Goal: Communication & Community: Answer question/provide support

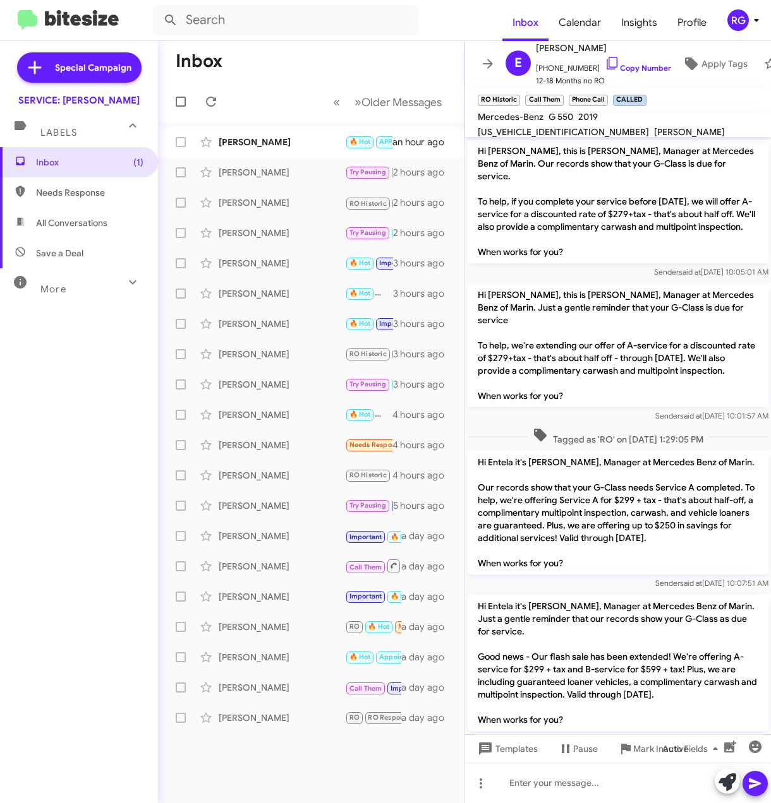
scroll to position [753, 0]
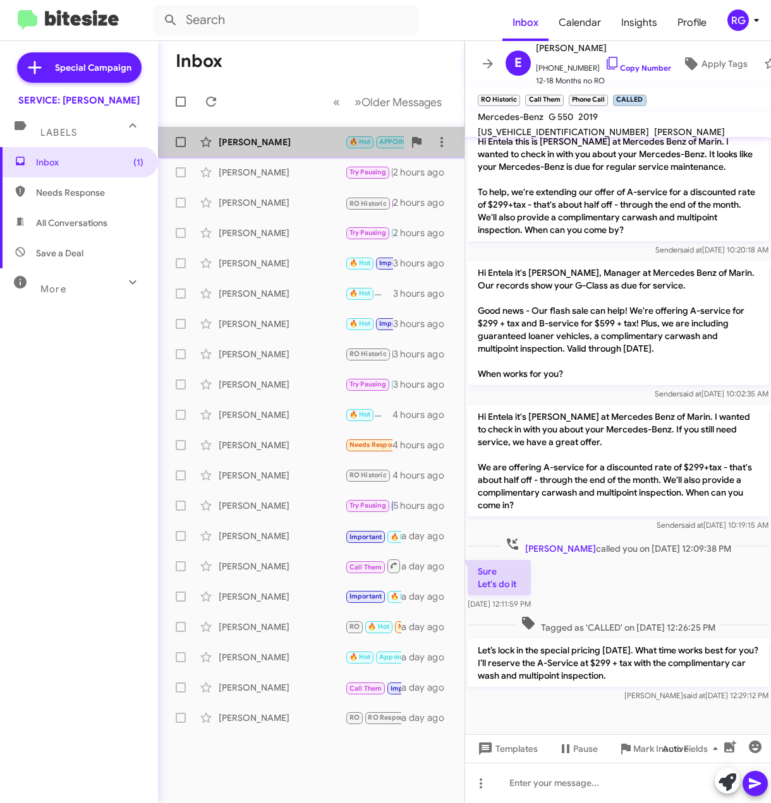
click at [314, 150] on div "Carol Lopez 🔥 Hot APPOINTMENT SET RO Historic RO Responded Historic Needs Respo…" at bounding box center [311, 141] width 286 height 25
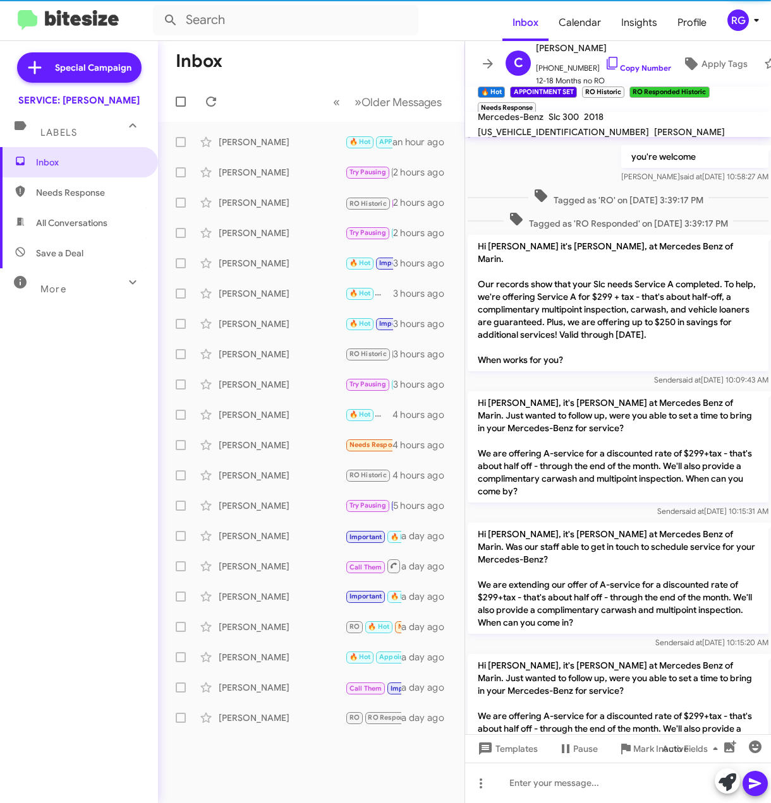
scroll to position [655, 0]
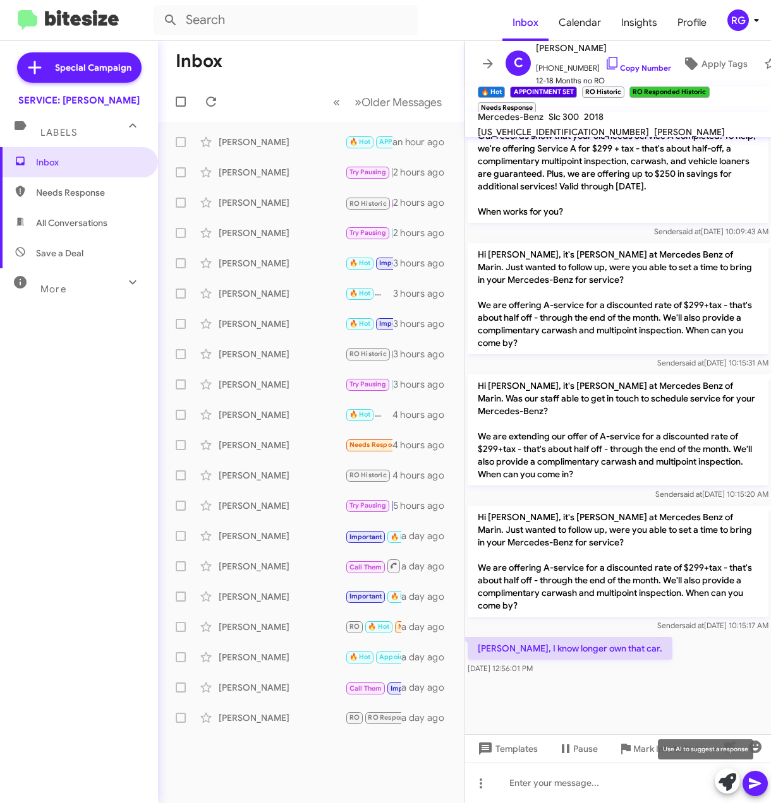
drag, startPoint x: 728, startPoint y: 786, endPoint x: 743, endPoint y: 783, distance: 15.5
click at [730, 786] on icon at bounding box center [727, 783] width 18 height 18
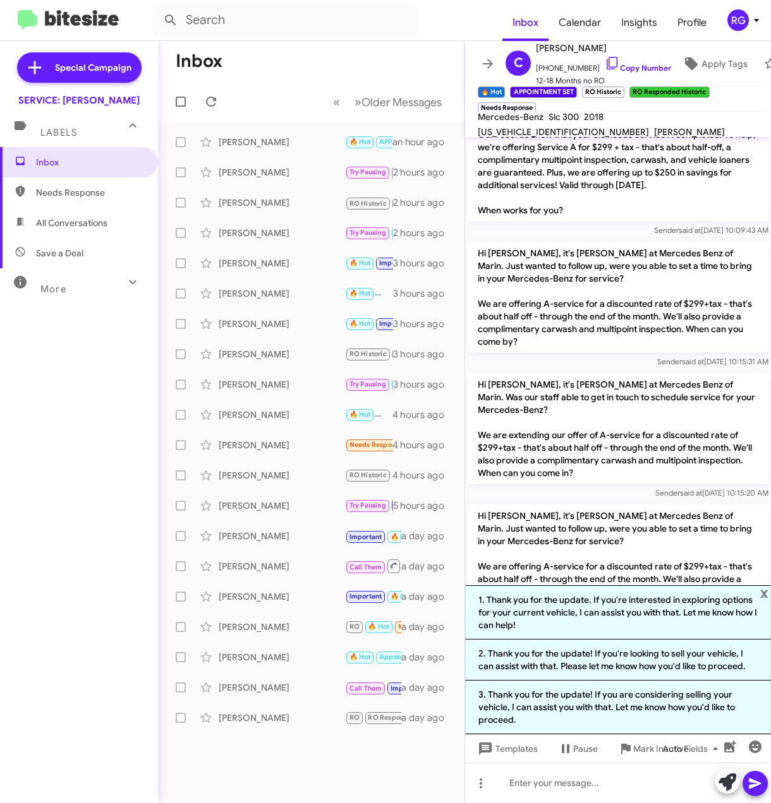
click at [670, 612] on li "1. Thank you for the update. If you're interested in exploring options for your…" at bounding box center [618, 613] width 306 height 54
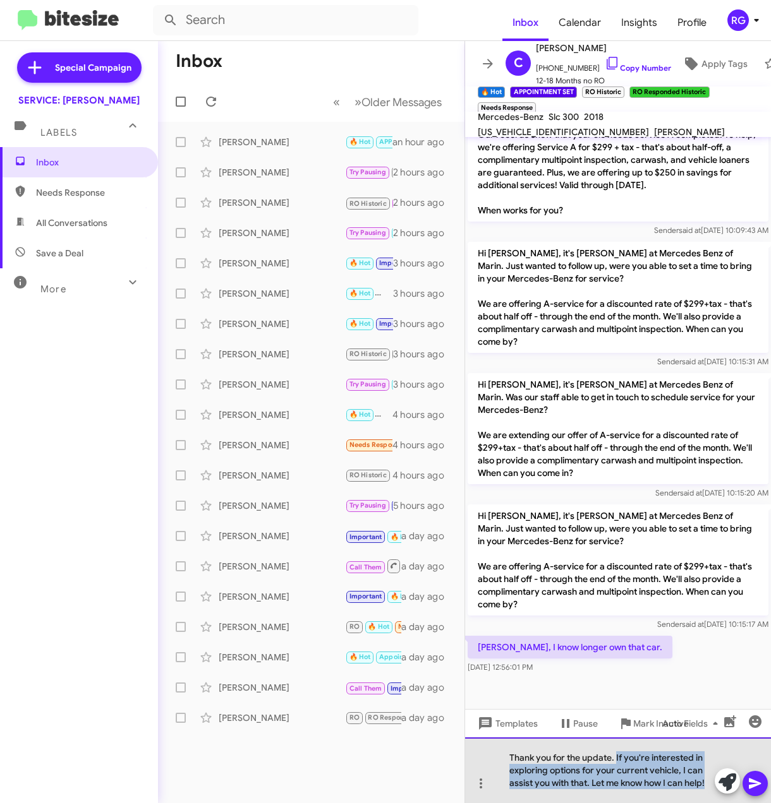
drag, startPoint x: 710, startPoint y: 785, endPoint x: 616, endPoint y: 758, distance: 97.2
click at [616, 758] on div "Thank you for the update. If you're interested in exploring options for your cu…" at bounding box center [618, 771] width 306 height 66
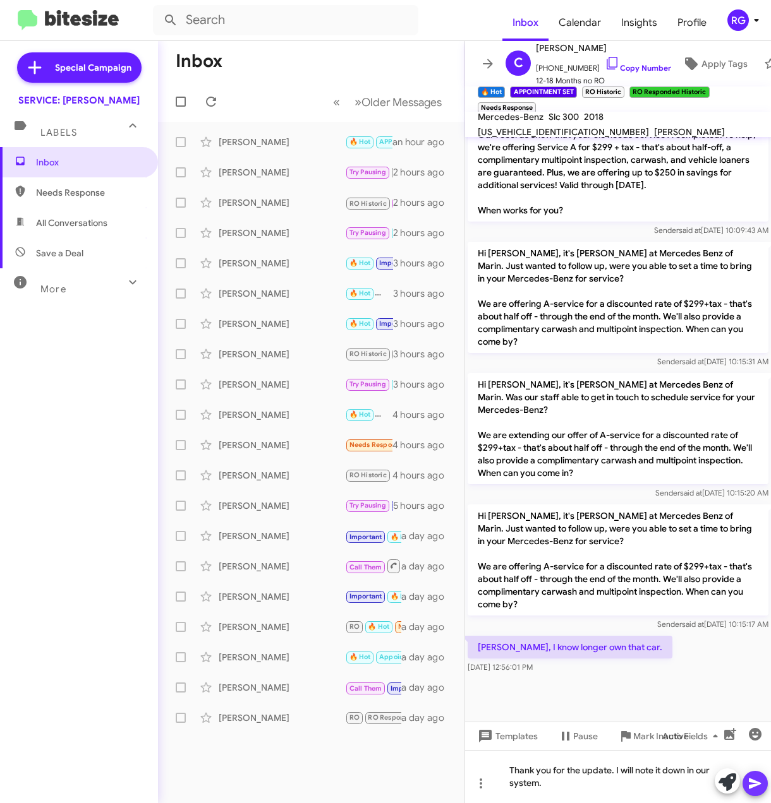
click at [763, 784] on button at bounding box center [754, 783] width 25 height 25
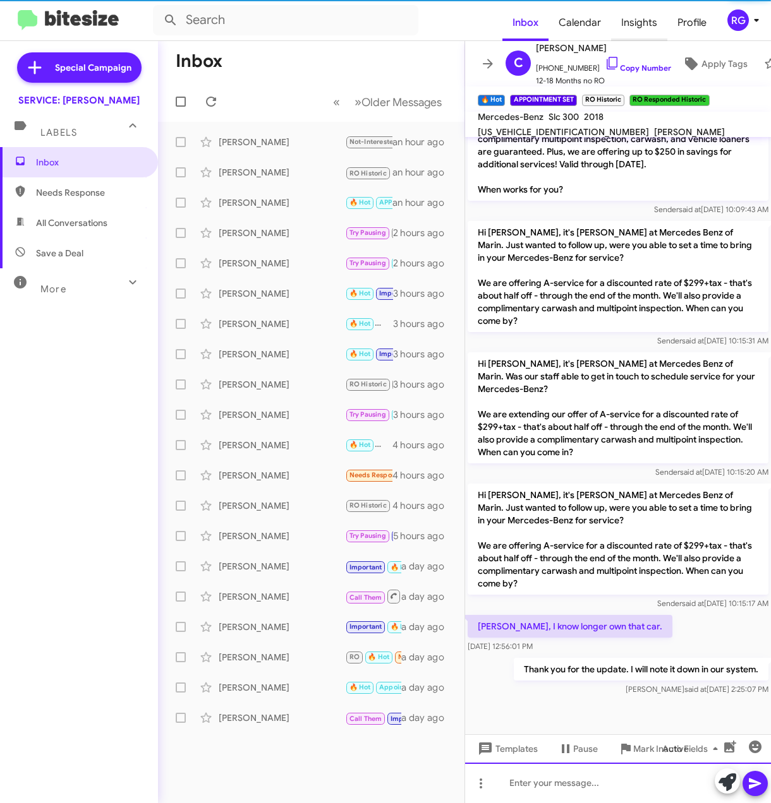
scroll to position [700, 0]
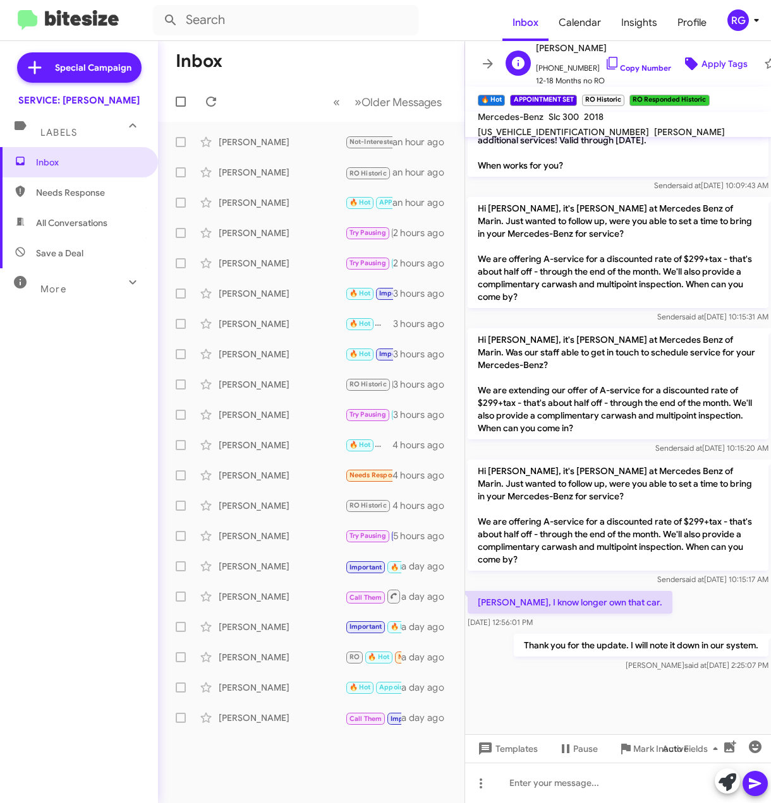
click at [683, 56] on icon at bounding box center [690, 63] width 15 height 15
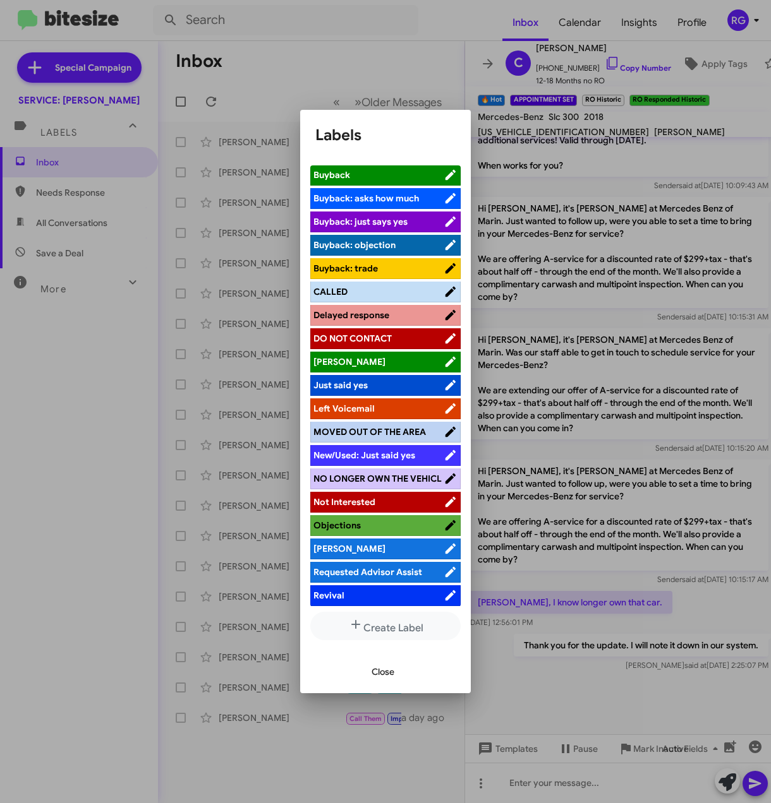
scroll to position [158, 0]
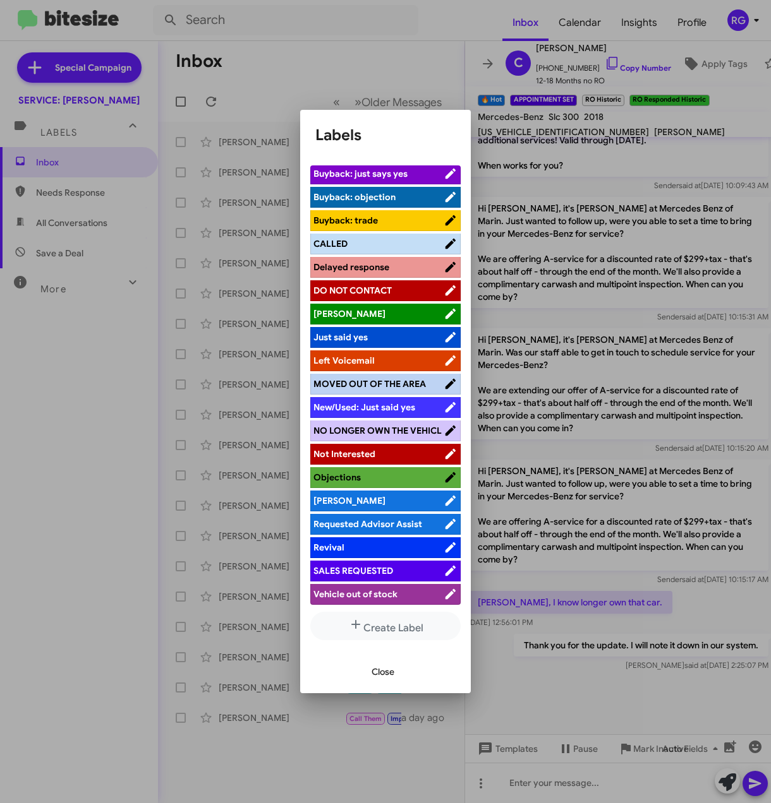
click at [387, 424] on span "NO LONGER OWN THE VEHICL" at bounding box center [378, 430] width 130 height 13
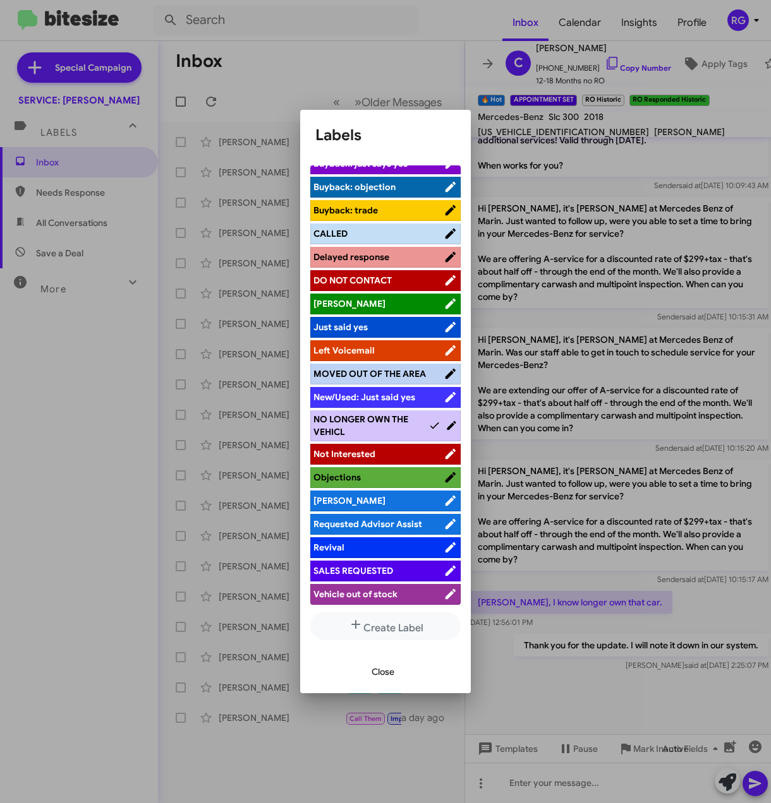
click at [373, 668] on span "Close" at bounding box center [382, 672] width 23 height 23
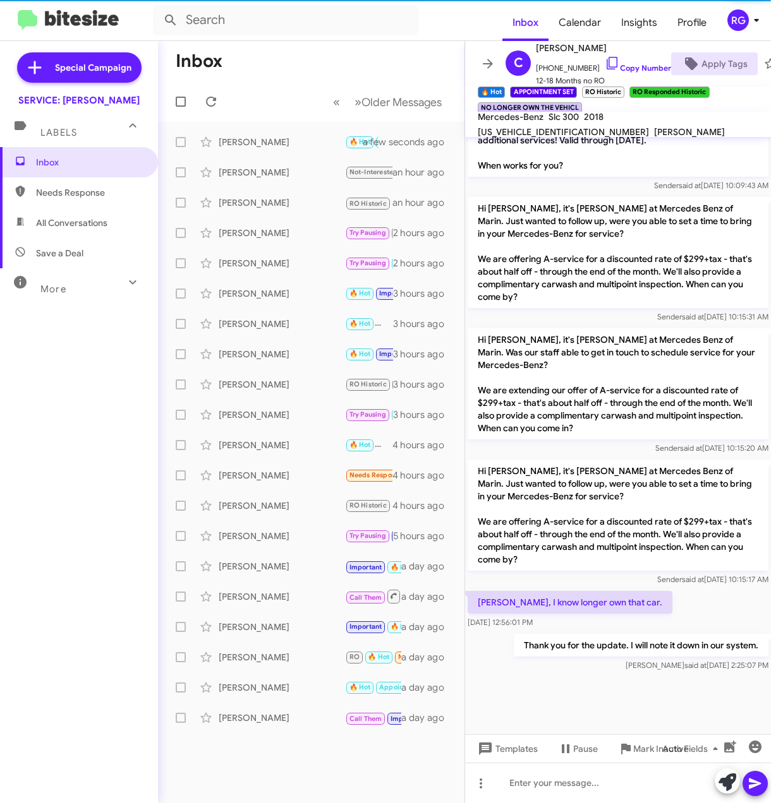
click at [567, 591] on p "[PERSON_NAME], I know longer own that car." at bounding box center [569, 602] width 205 height 23
click at [548, 561] on p "Hi [PERSON_NAME], it's [PERSON_NAME] at Mercedes Benz of Marin. Just wanted to …" at bounding box center [617, 515] width 301 height 111
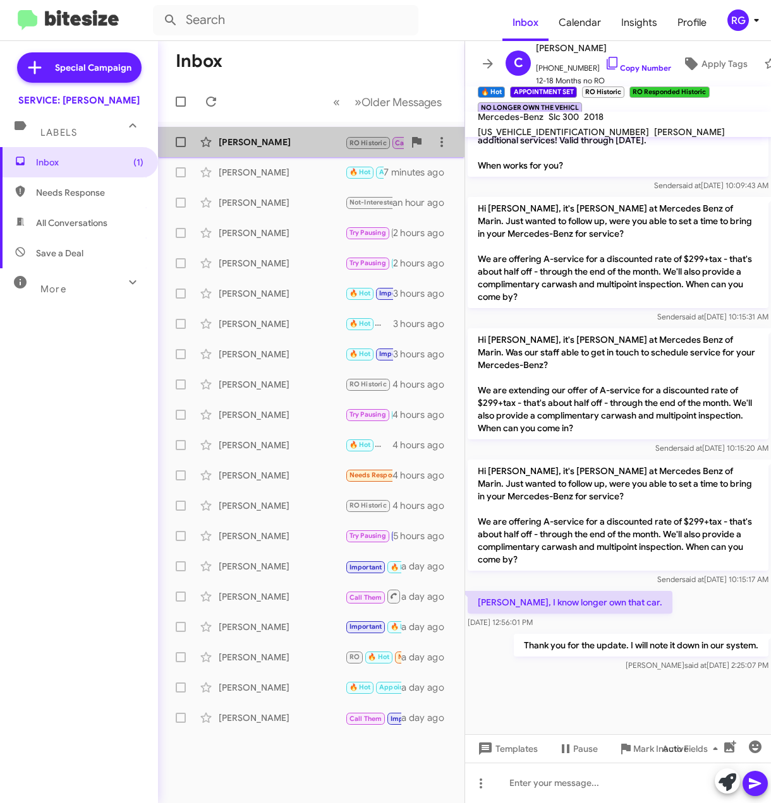
click at [320, 136] on div "Entela Wolberg" at bounding box center [282, 142] width 126 height 13
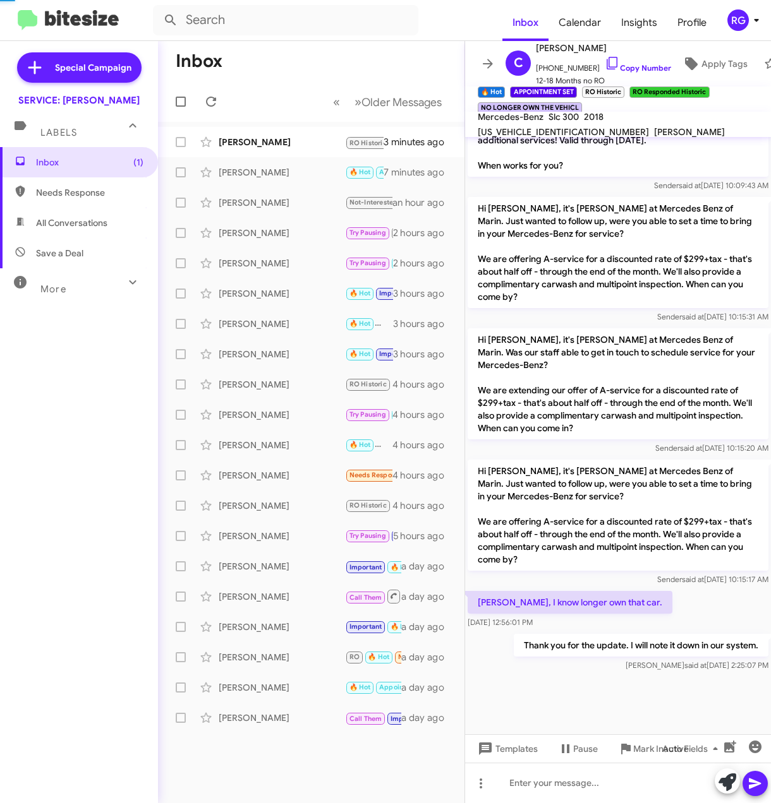
scroll to position [825, 0]
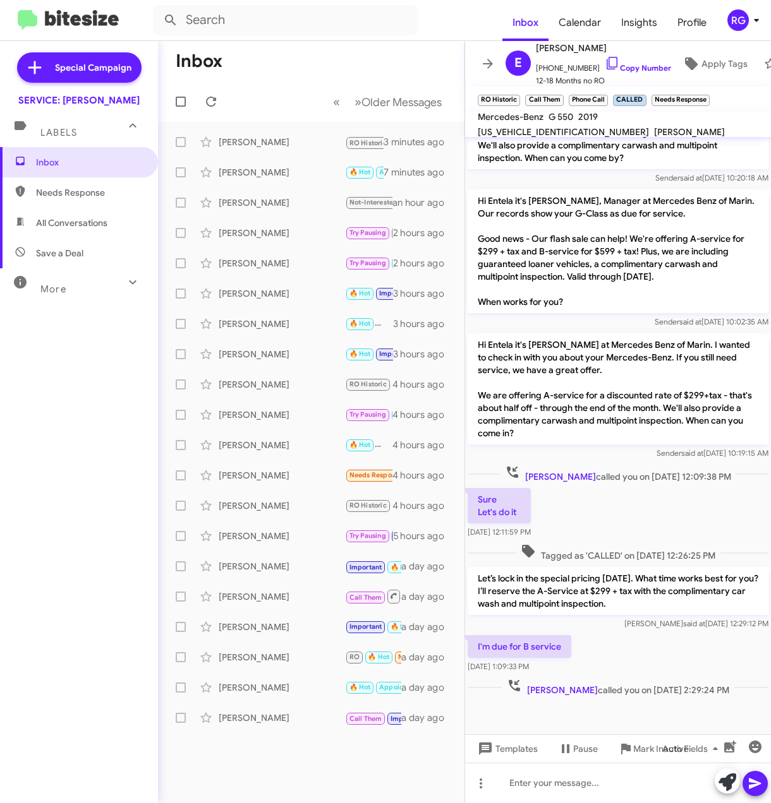
drag, startPoint x: 539, startPoint y: 243, endPoint x: 634, endPoint y: 239, distance: 95.5
click at [634, 239] on p "Hi Entela it's Omar Ibrahimi, Manager at Mercedes Benz of Marin. Our records sh…" at bounding box center [617, 251] width 301 height 124
copy p "B-service for $599 + tax"
click at [533, 776] on div at bounding box center [618, 783] width 306 height 40
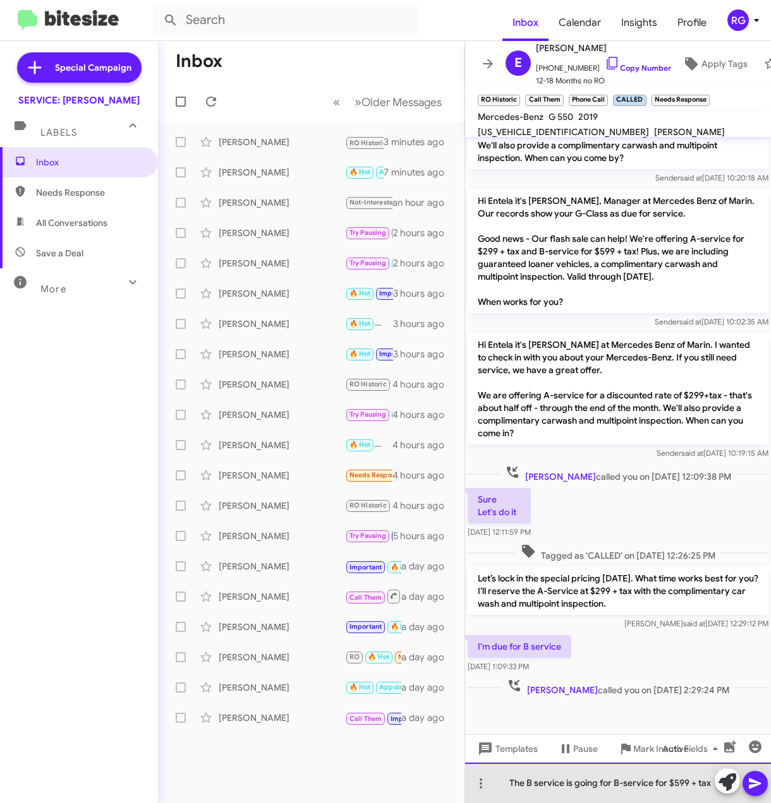
drag, startPoint x: 670, startPoint y: 786, endPoint x: 612, endPoint y: 781, distance: 57.6
click at [612, 781] on div "The B service is going for B-service for $599 + tax" at bounding box center [618, 783] width 306 height 40
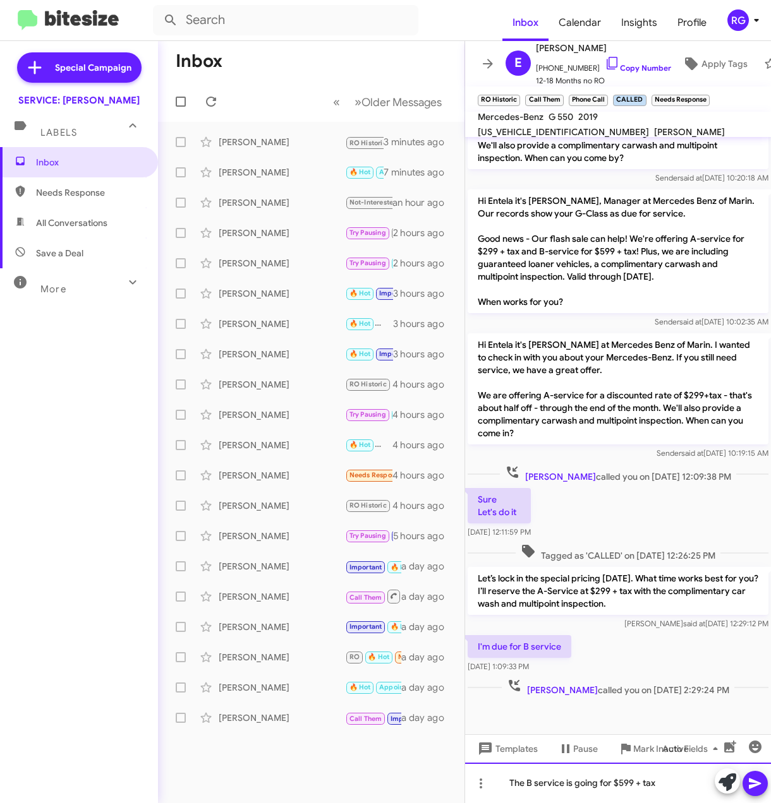
click at [673, 786] on div "The B service is going for $599 + tax" at bounding box center [618, 783] width 306 height 40
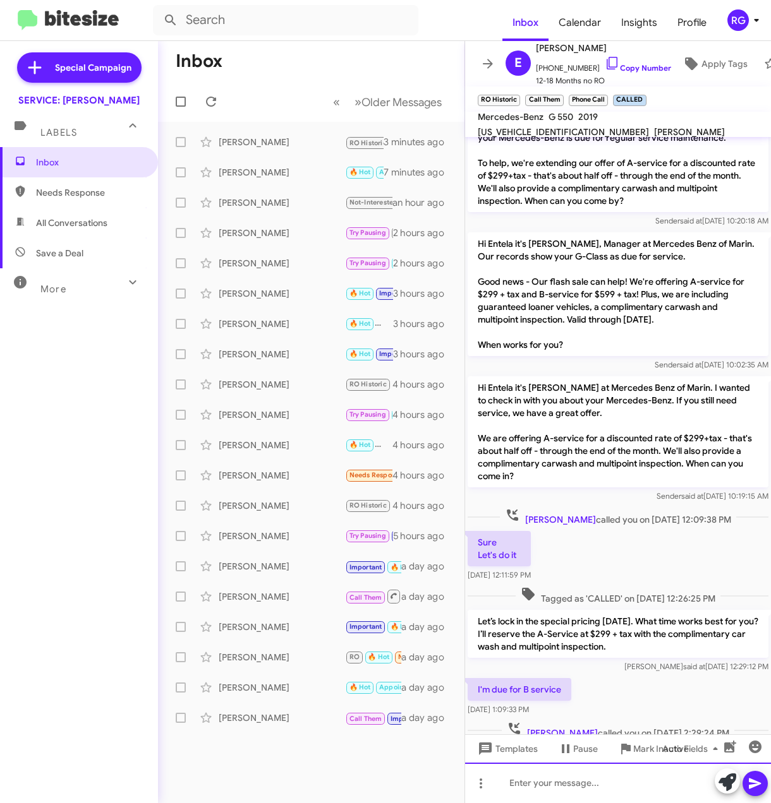
scroll to position [870, 0]
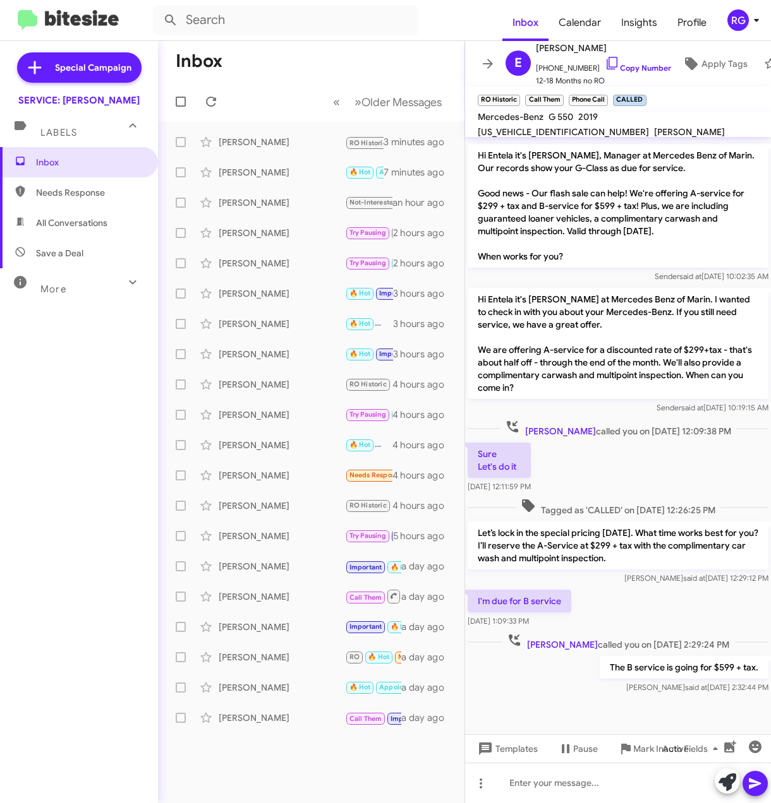
click at [638, 126] on span "WDCYC6BJ4KX315648" at bounding box center [563, 131] width 171 height 11
copy span "WDCYC6BJ4KX315648"
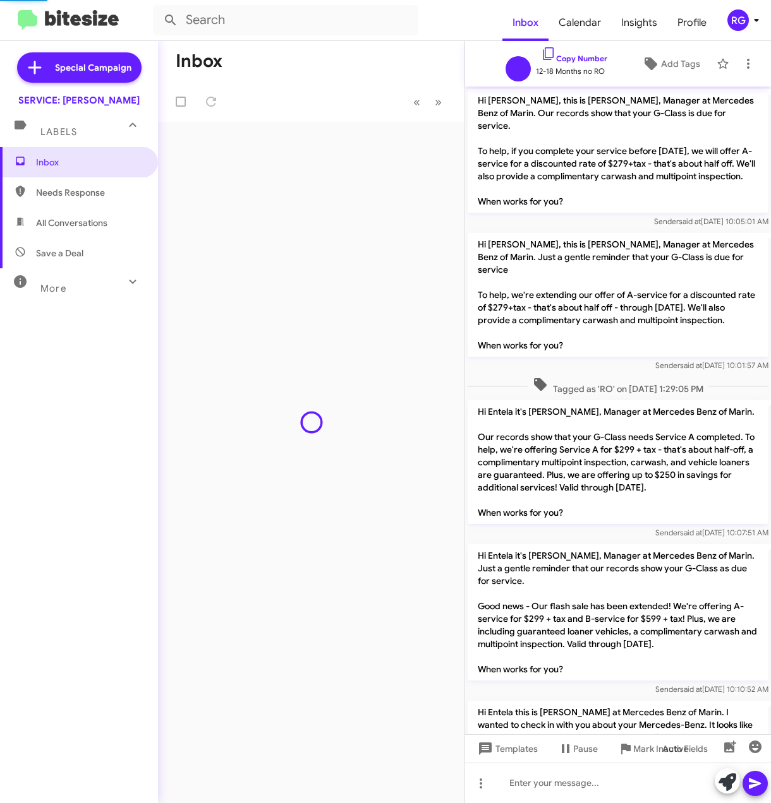
scroll to position [820, 0]
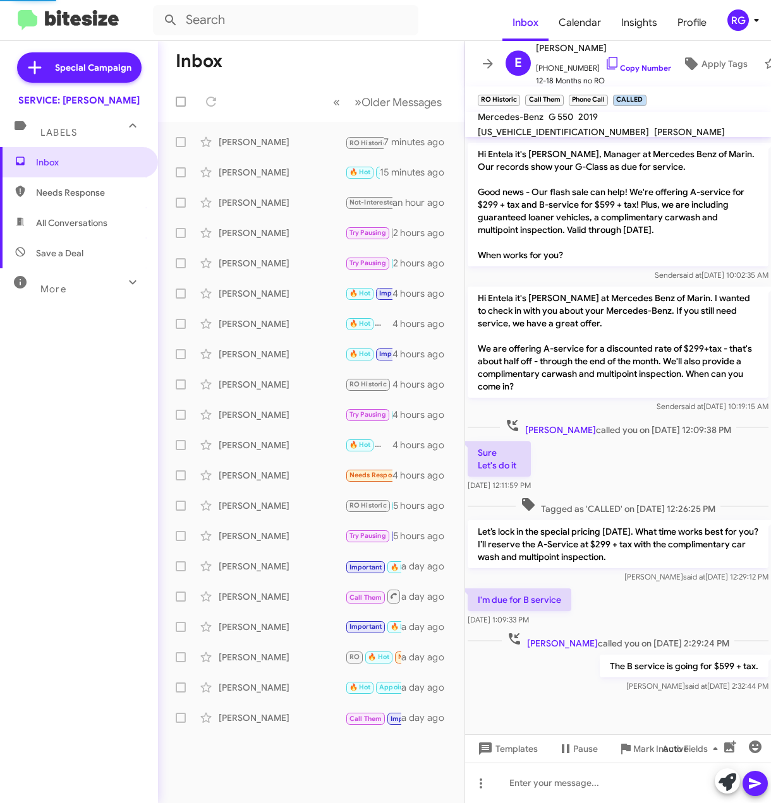
scroll to position [944, 0]
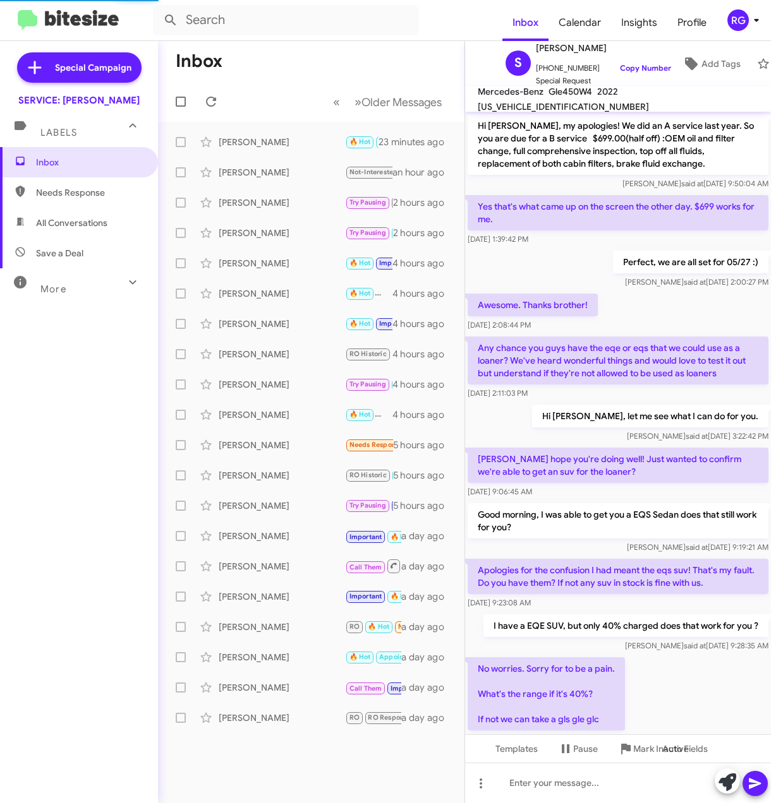
scroll to position [463, 0]
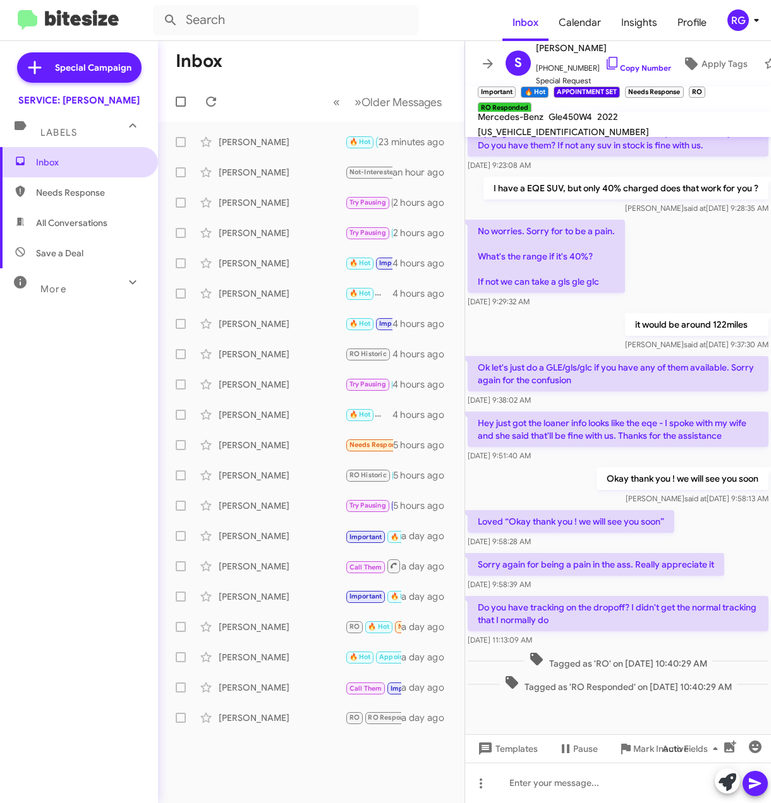
click at [75, 157] on span "Inbox" at bounding box center [89, 162] width 107 height 13
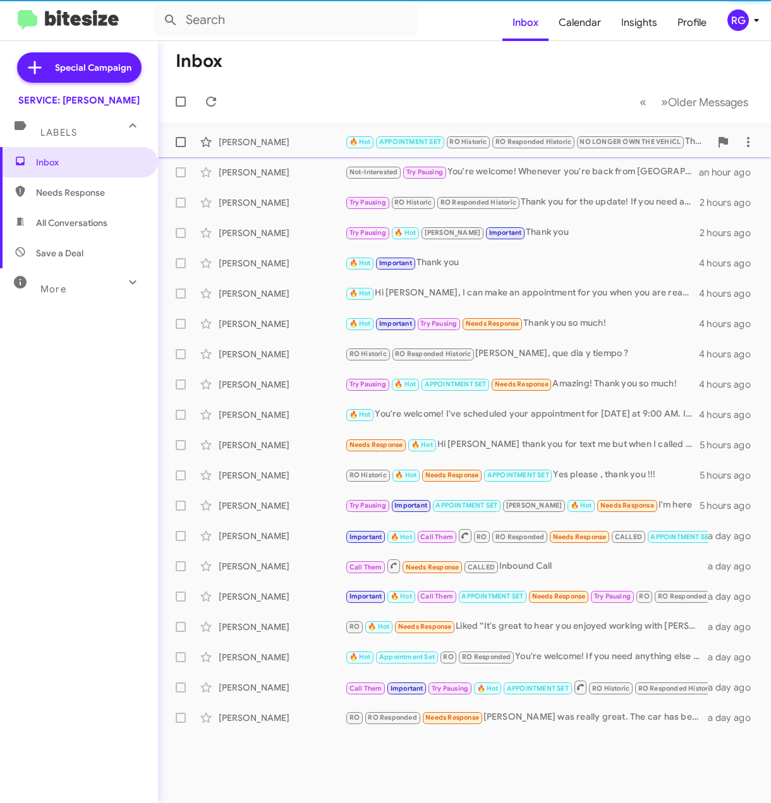
click at [312, 144] on div "[PERSON_NAME]" at bounding box center [282, 142] width 126 height 13
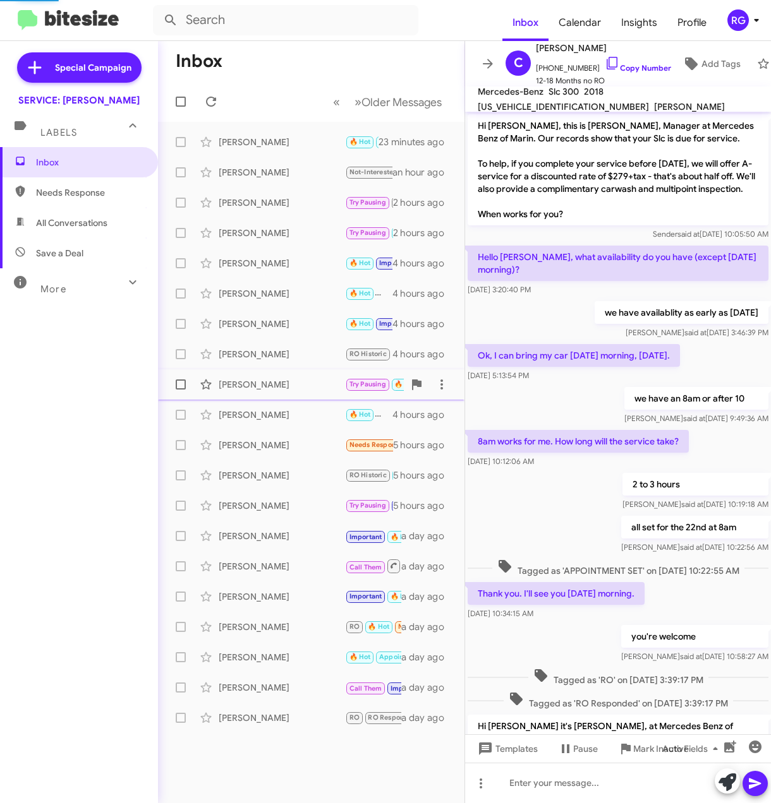
scroll to position [714, 0]
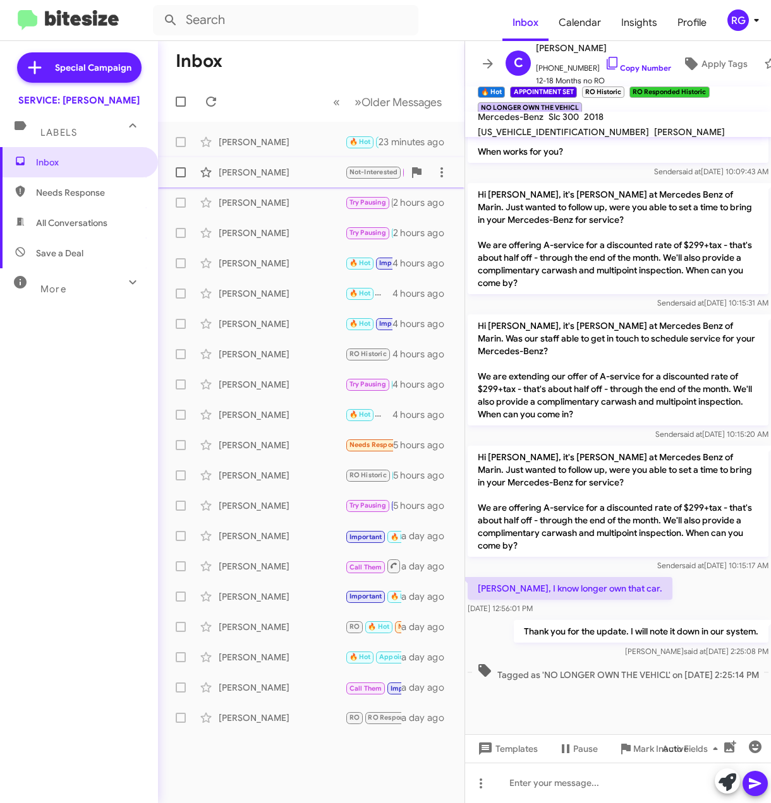
click at [275, 183] on div "Christopher Moore Not-Interested Try Pausing You're welcome! Whenever you're ba…" at bounding box center [311, 172] width 286 height 25
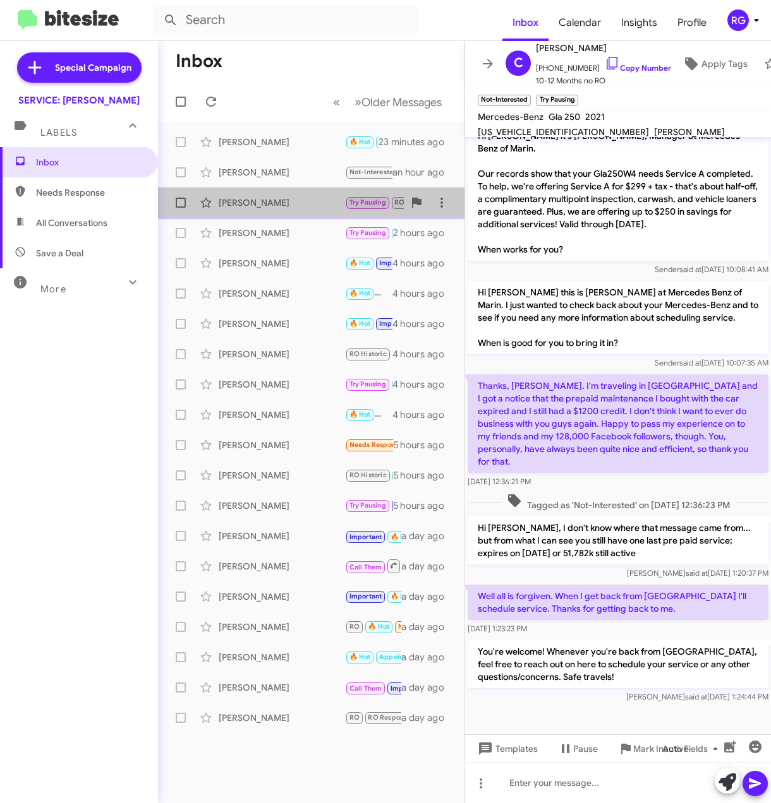
click at [296, 205] on div "[PERSON_NAME]" at bounding box center [282, 202] width 126 height 13
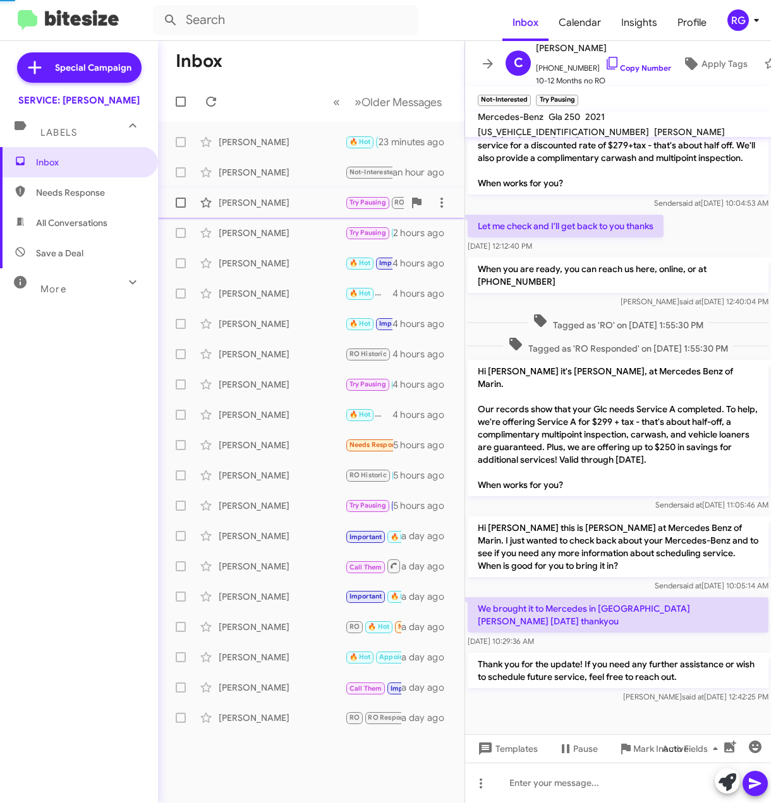
scroll to position [44, 0]
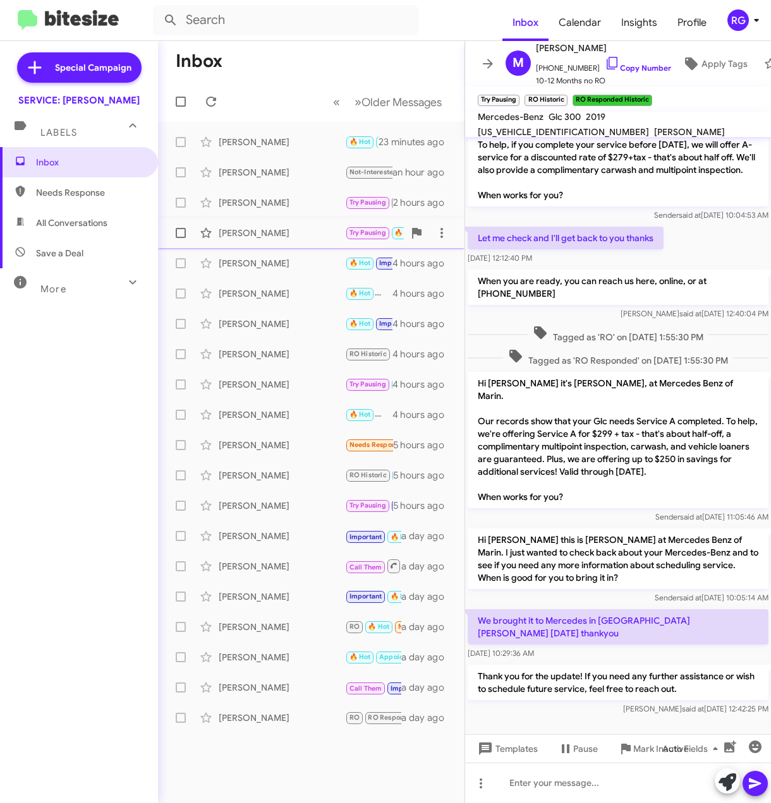
click at [303, 245] on div "Suzanne Ferrari Try Pausing 🔥 Hot RAUL Important Thank you 2 hours ago" at bounding box center [311, 232] width 286 height 25
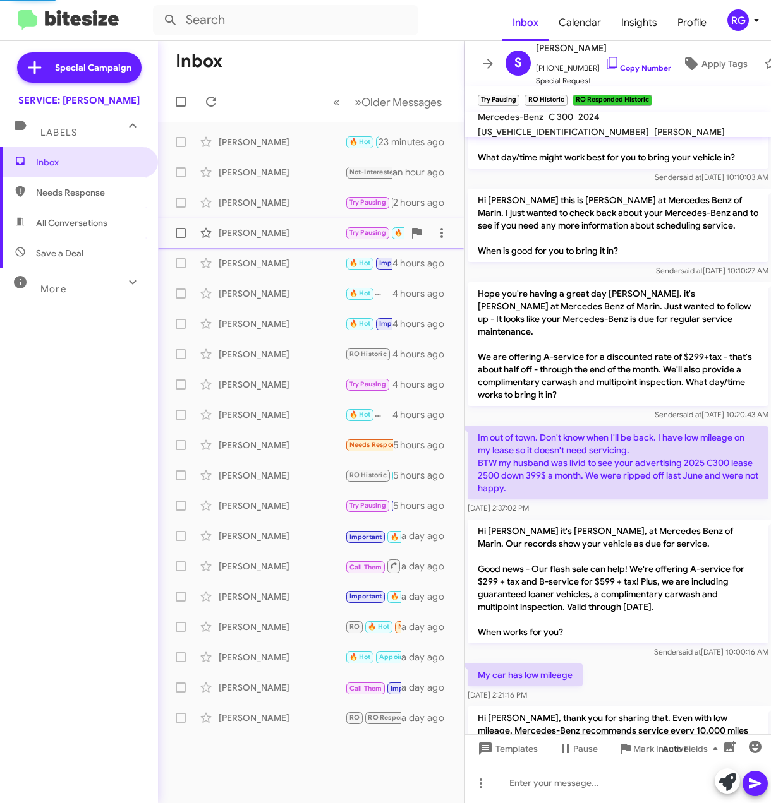
scroll to position [794, 0]
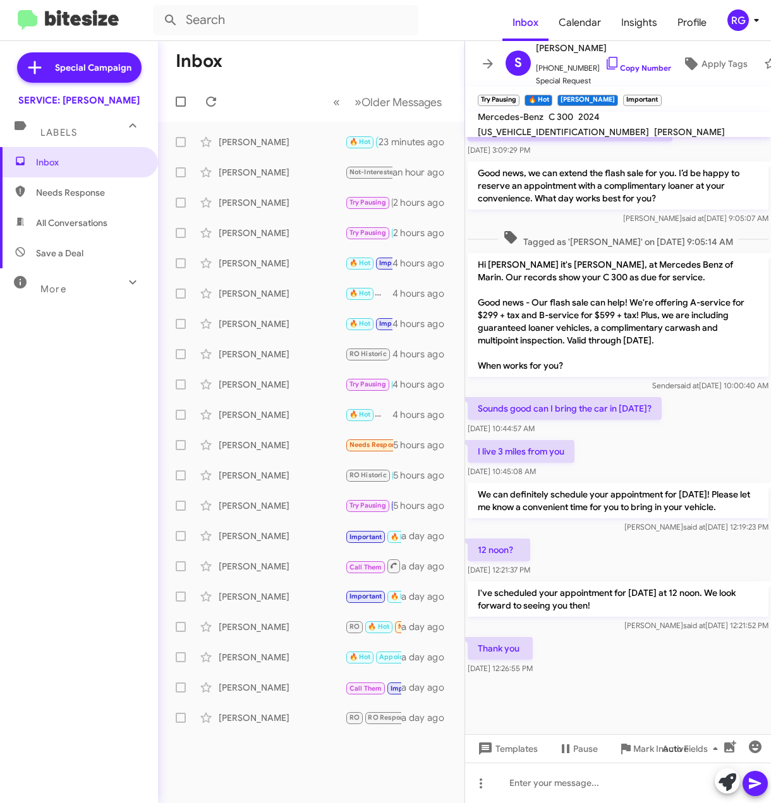
click at [109, 275] on div "More" at bounding box center [66, 283] width 112 height 23
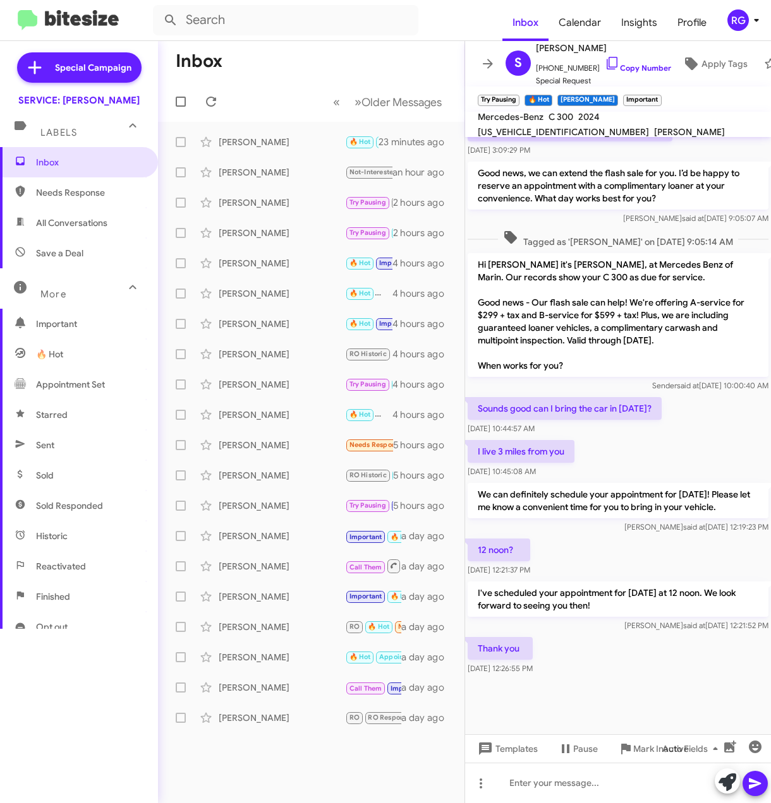
click at [79, 595] on span "Finished" at bounding box center [79, 597] width 158 height 30
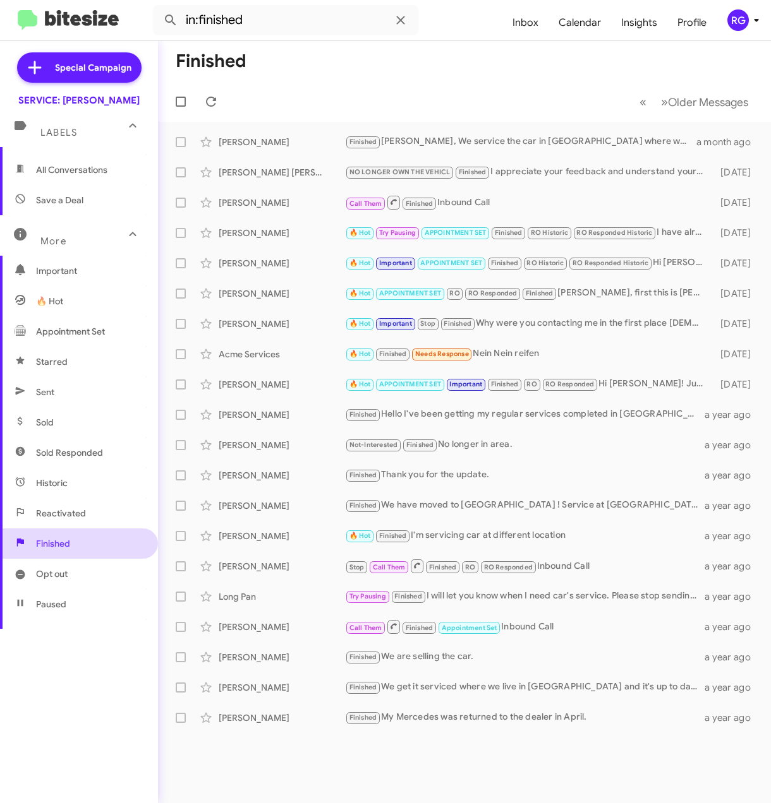
scroll to position [114, 0]
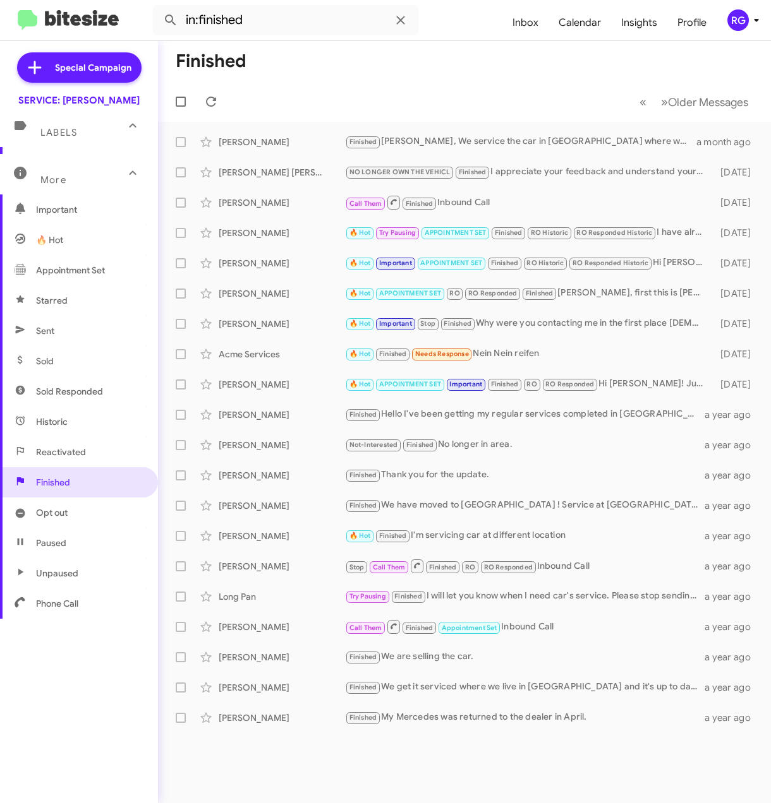
click at [56, 515] on span "Opt out" at bounding box center [52, 513] width 32 height 13
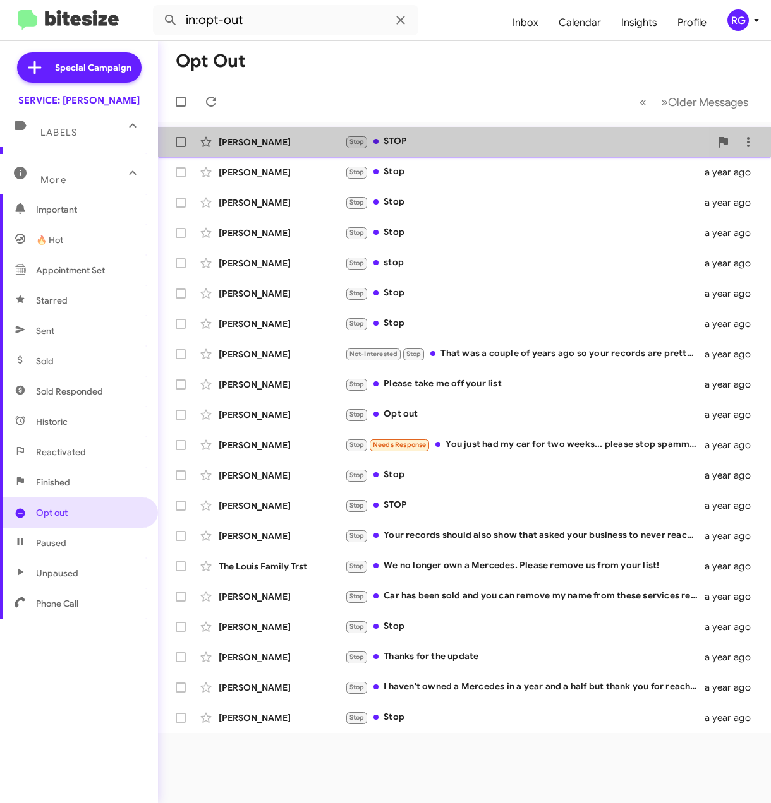
click at [339, 150] on div "Laura Belluomini Stop STOP a year ago" at bounding box center [464, 141] width 592 height 25
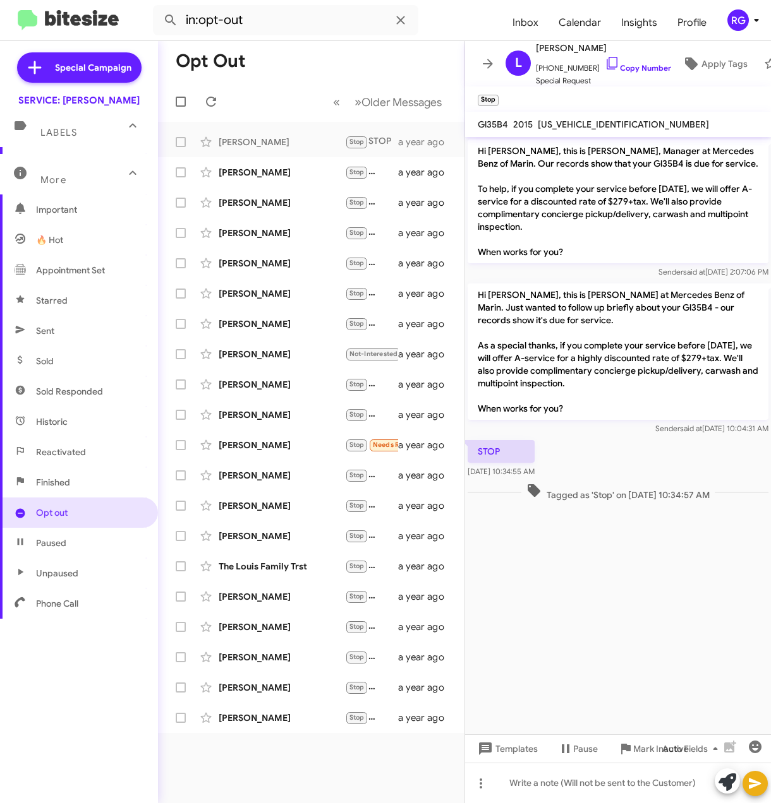
click at [59, 205] on span "Important" at bounding box center [89, 209] width 107 height 13
type input "in:important"
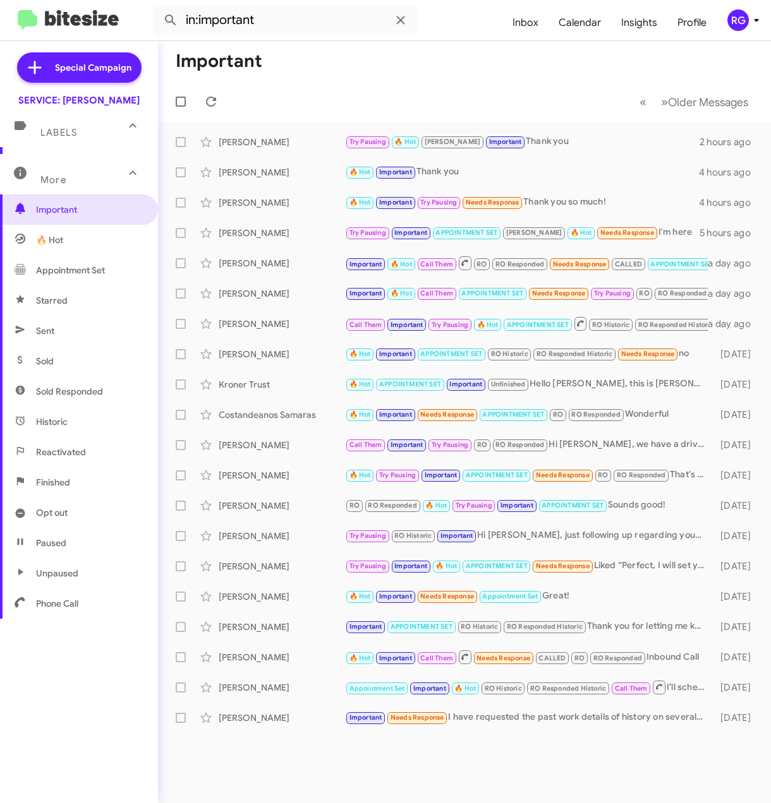
click at [69, 127] on span "Labels" at bounding box center [58, 132] width 37 height 11
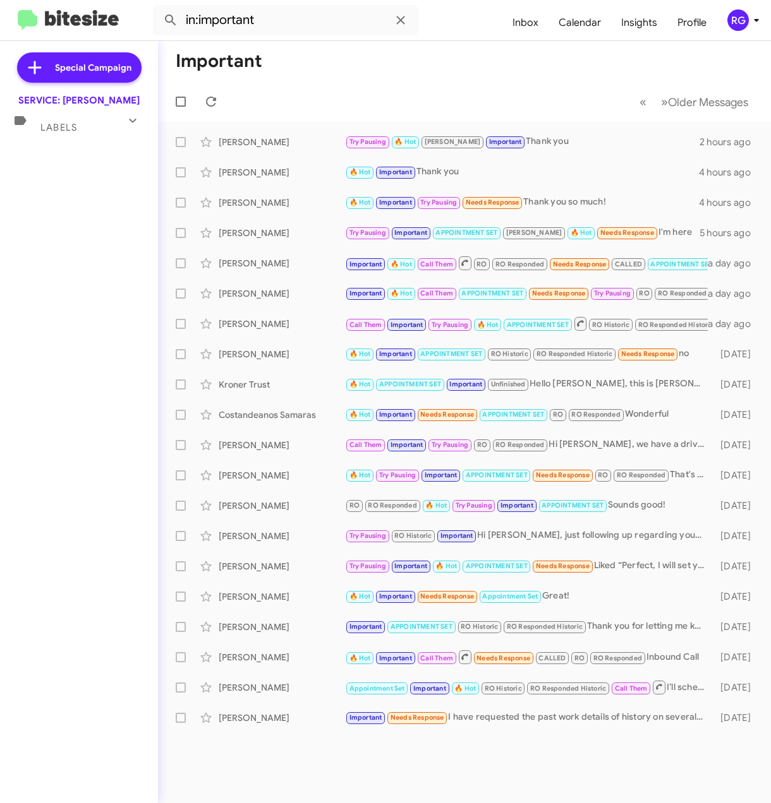
drag, startPoint x: 75, startPoint y: 114, endPoint x: 78, endPoint y: 122, distance: 8.5
click at [75, 123] on div "Labels" at bounding box center [66, 122] width 112 height 23
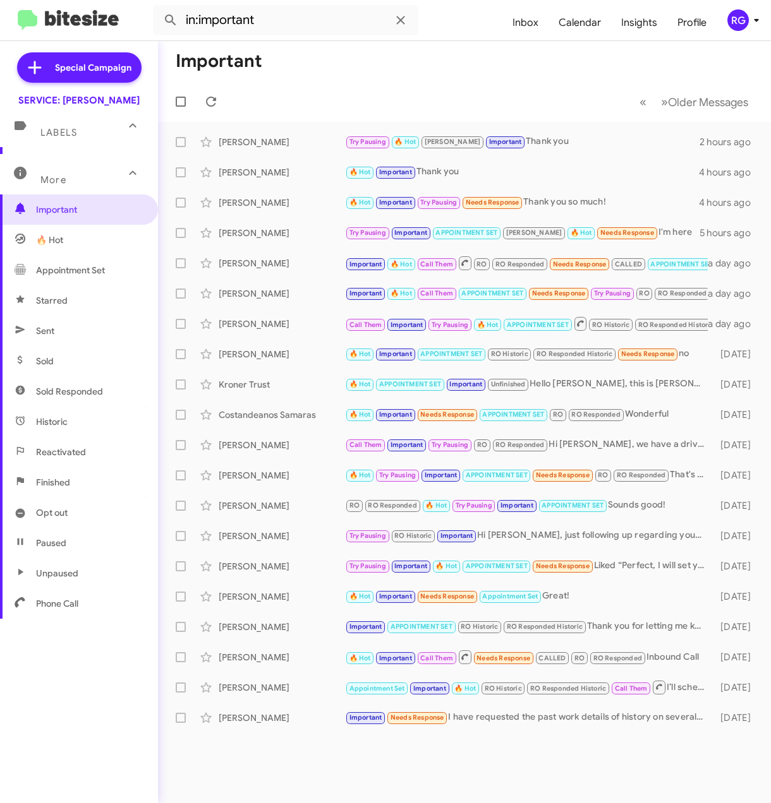
click at [61, 176] on span "More" at bounding box center [53, 179] width 26 height 11
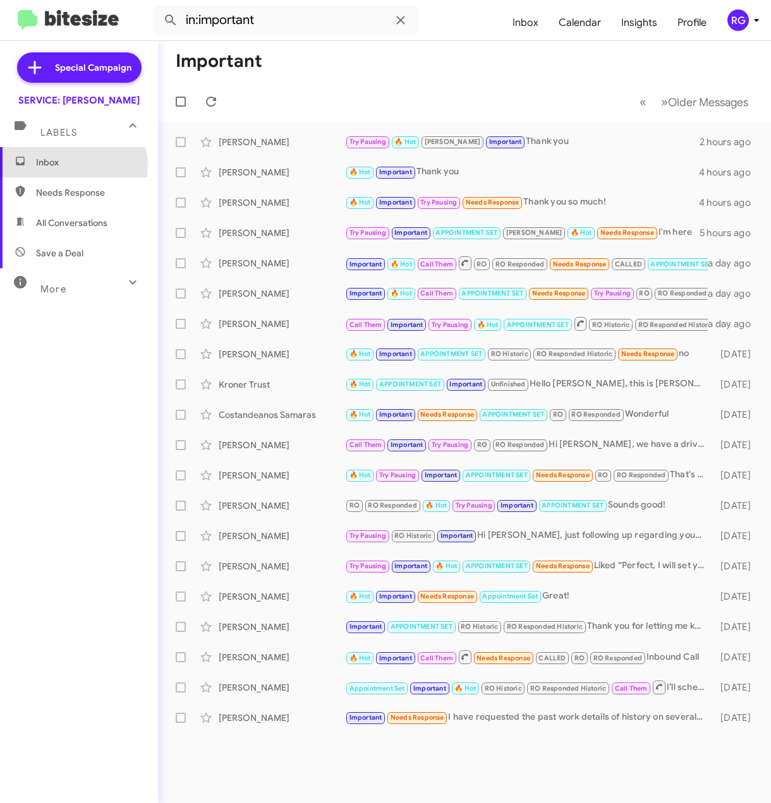
click at [63, 167] on span "Inbox" at bounding box center [89, 162] width 107 height 13
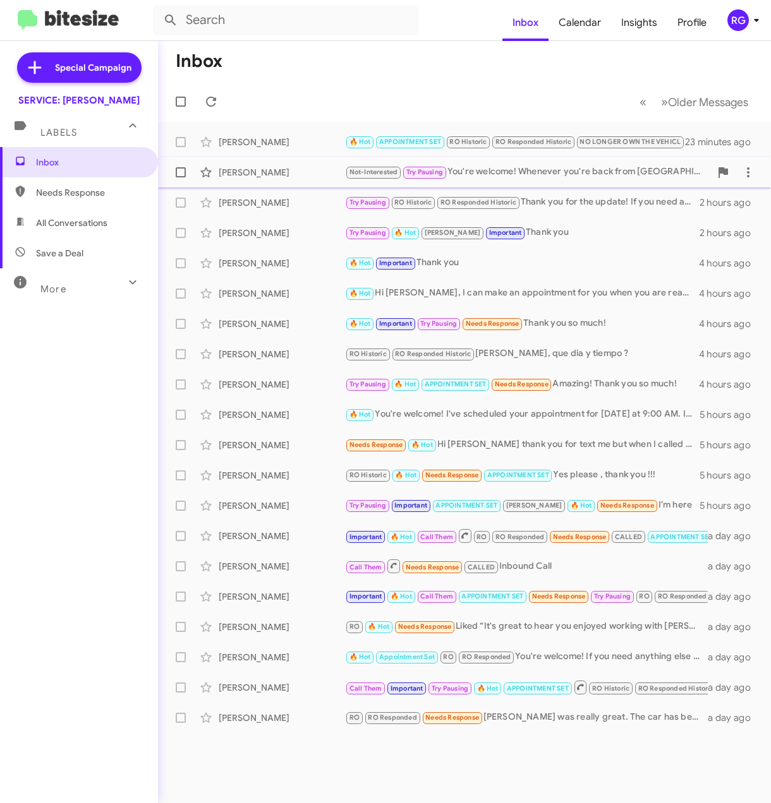
click at [483, 169] on div "Not-Interested Try Pausing You're welcome! Whenever you're back from Europe, fe…" at bounding box center [527, 172] width 365 height 15
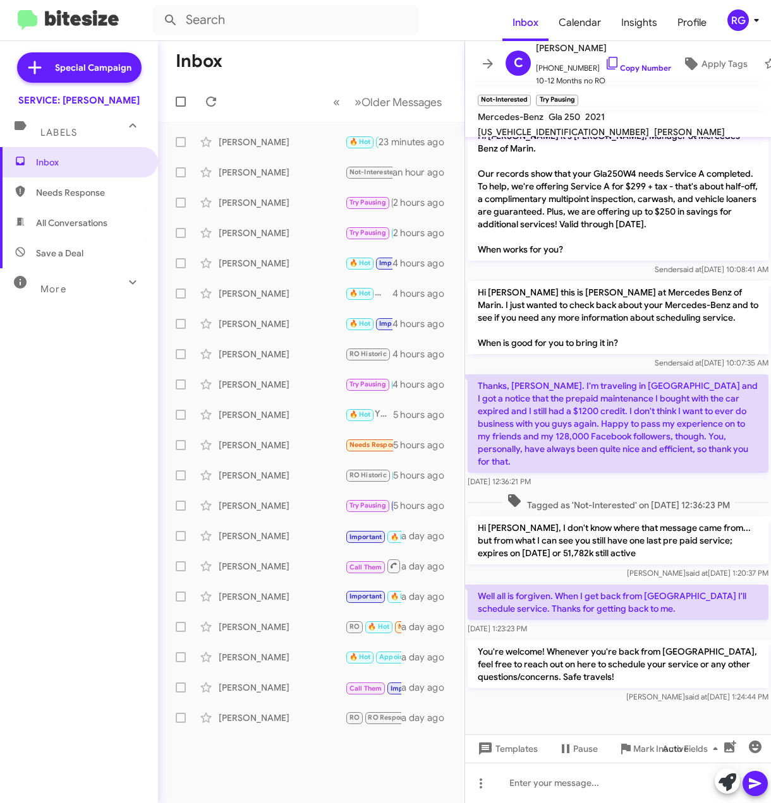
scroll to position [316, 0]
click at [276, 150] on div "Carol Lopez 🔥 Hot APPOINTMENT SET RO Historic RO Responded Historic NO LONGER O…" at bounding box center [311, 141] width 286 height 25
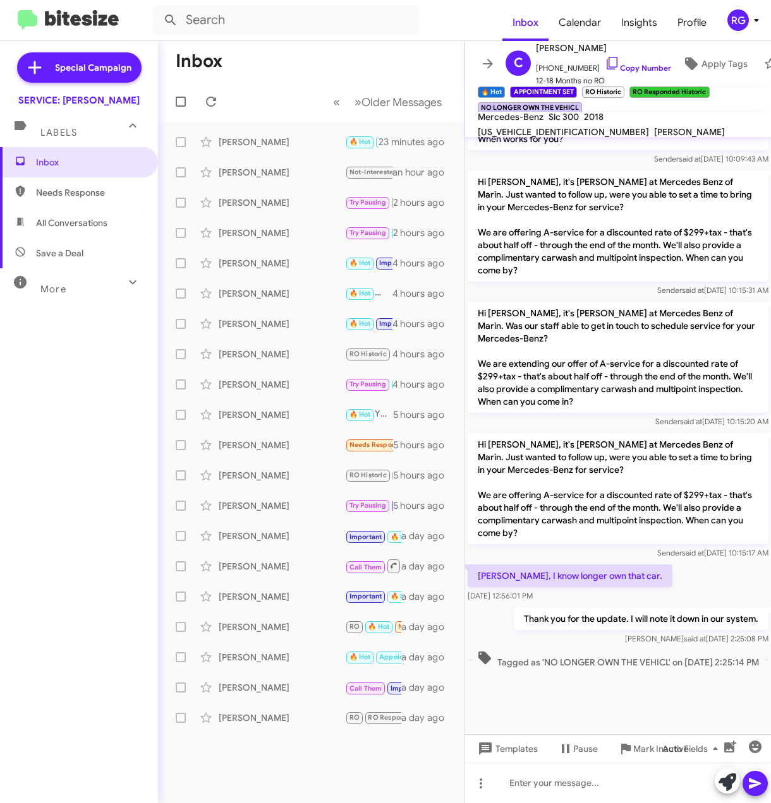
scroll to position [740, 0]
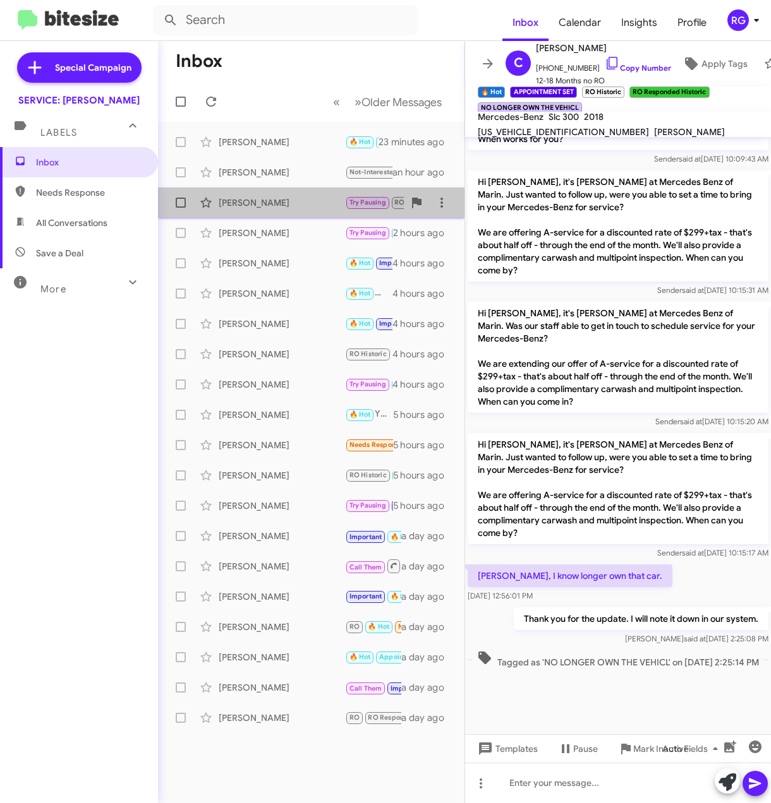
click at [308, 203] on div "[PERSON_NAME]" at bounding box center [282, 202] width 126 height 13
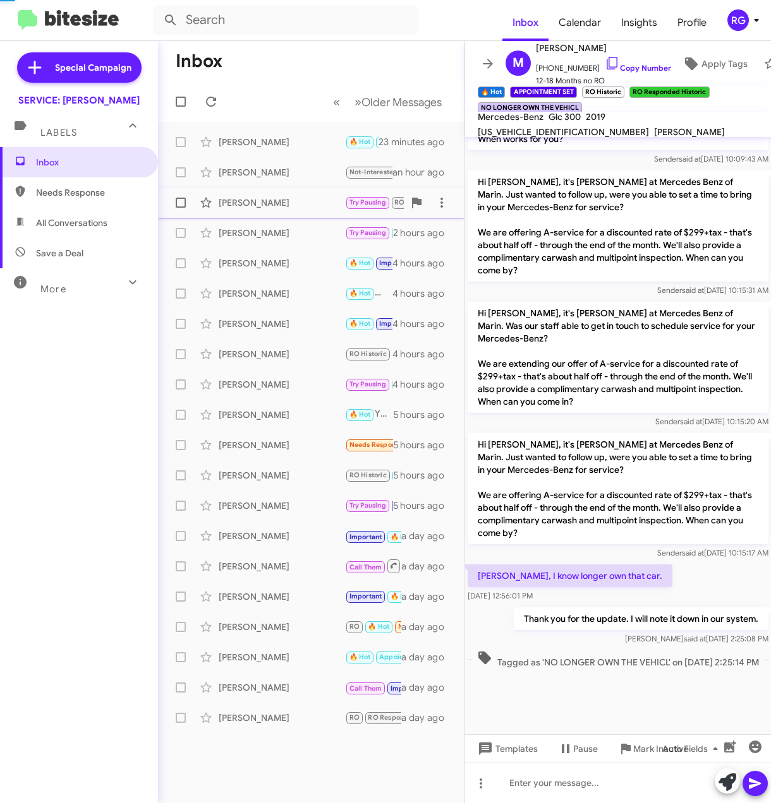
scroll to position [44, 0]
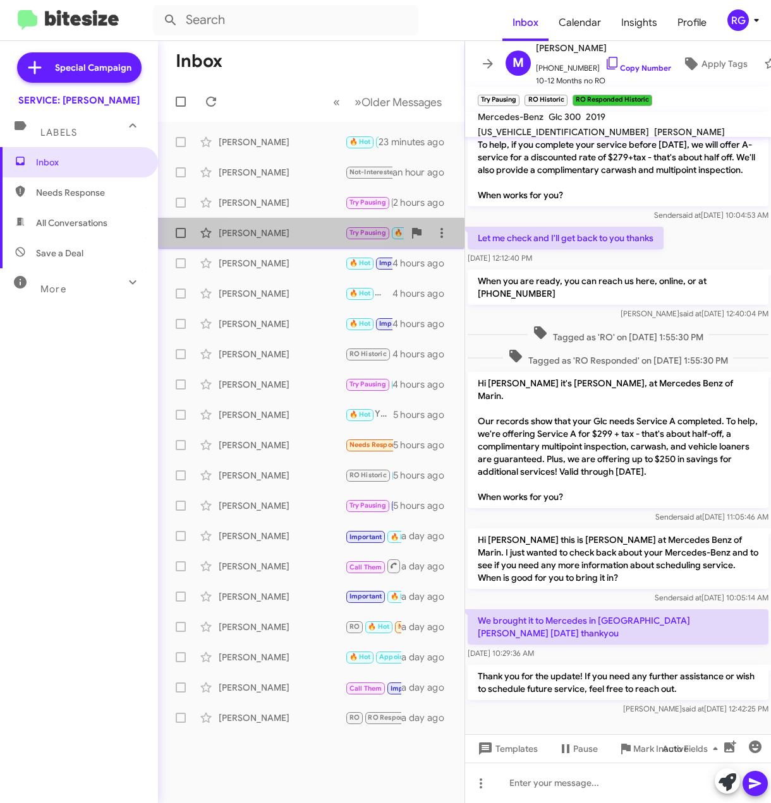
click at [263, 236] on div "[PERSON_NAME]" at bounding box center [282, 233] width 126 height 13
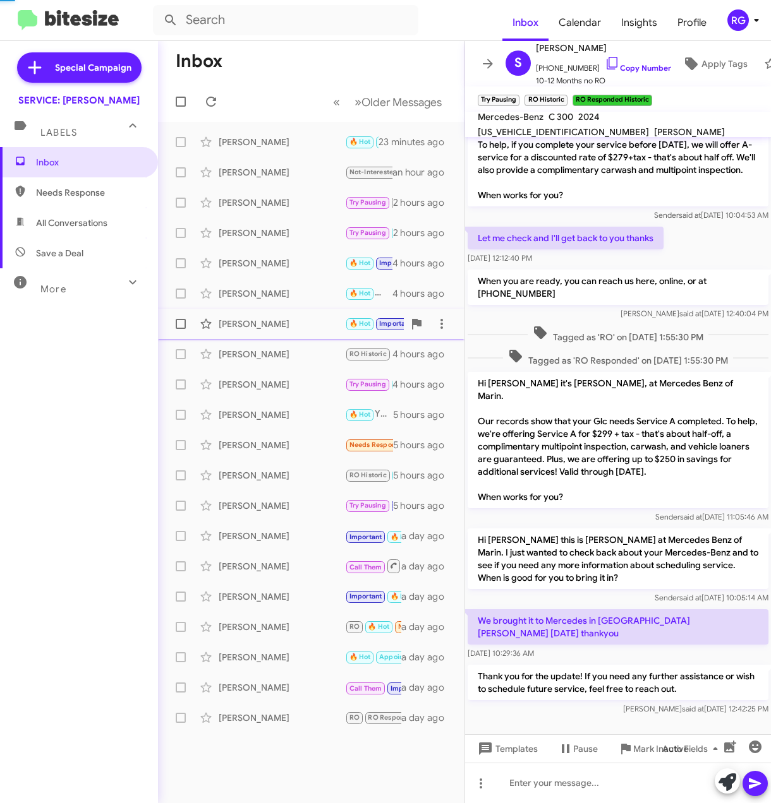
scroll to position [794, 0]
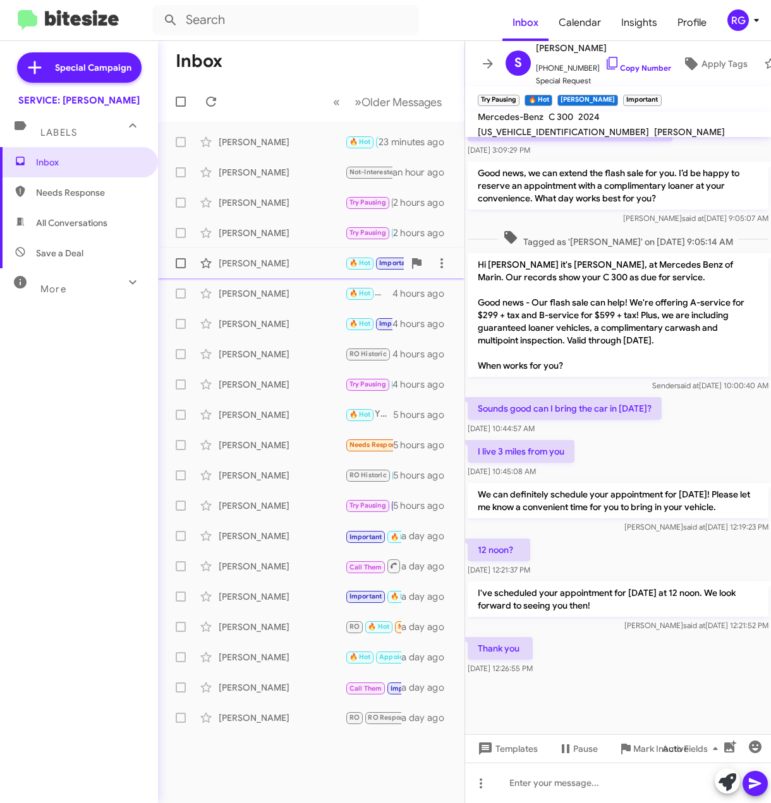
click at [304, 274] on div "Kat Lee 🔥 Hot Important Thank you 4 hours ago" at bounding box center [311, 263] width 286 height 25
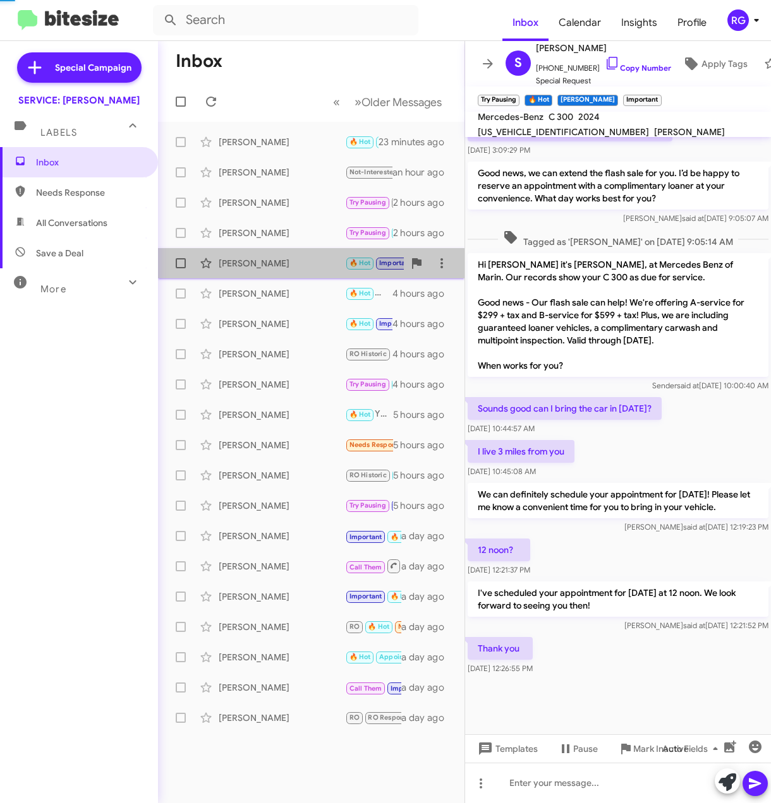
scroll to position [40, 0]
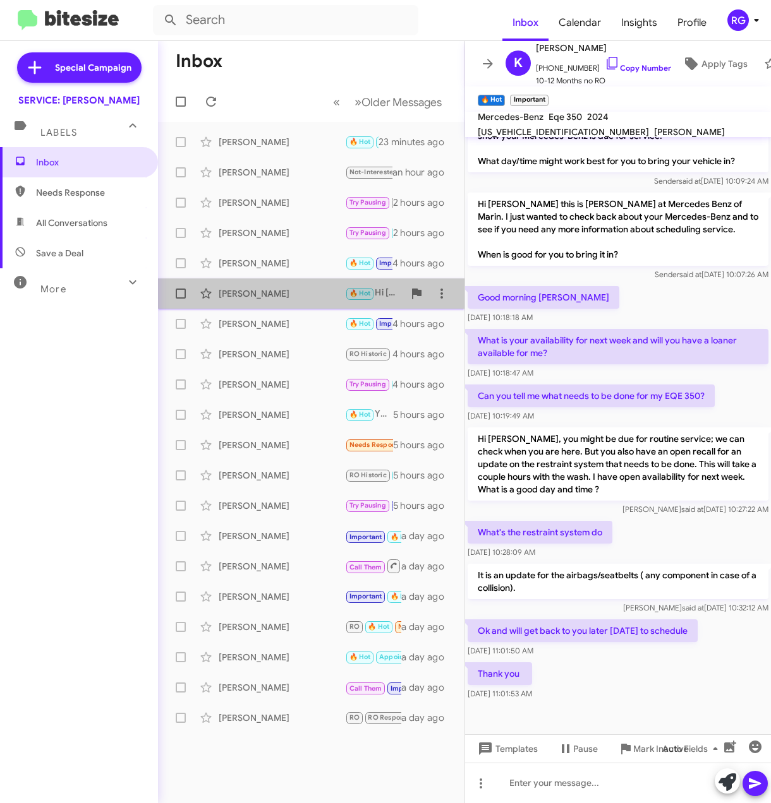
drag, startPoint x: 301, startPoint y: 297, endPoint x: 301, endPoint y: 306, distance: 8.8
click at [301, 304] on div "Robert Dunn 🔥 Hot Hi Robert, I can make an appointment for you when you are rea…" at bounding box center [311, 293] width 286 height 25
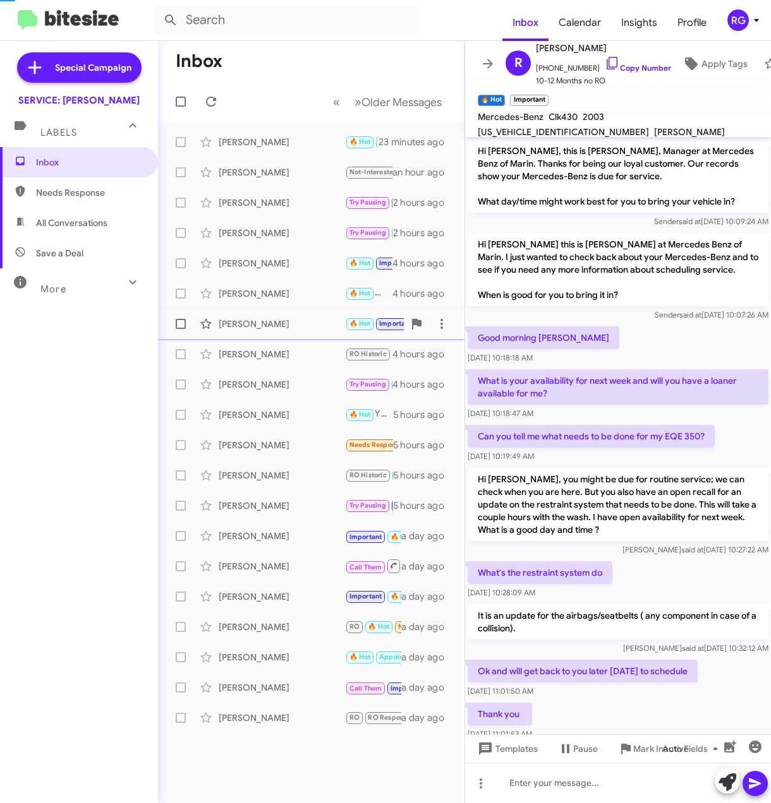
click at [304, 317] on div "Natalie Garett 🔥 Hot Important Try Pausing Needs Response Thank you so much! 4 …" at bounding box center [311, 323] width 286 height 25
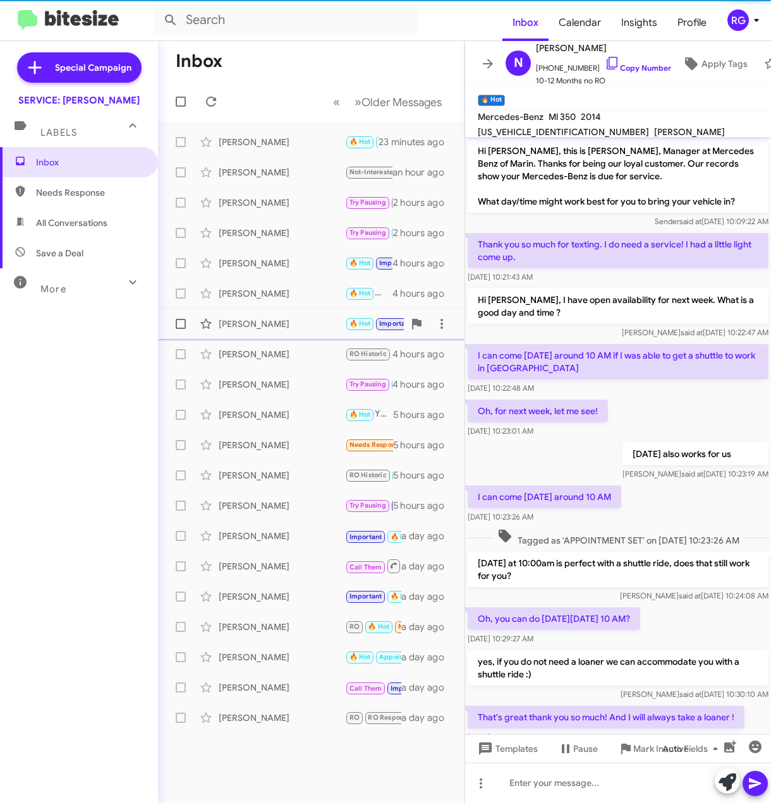
scroll to position [142, 0]
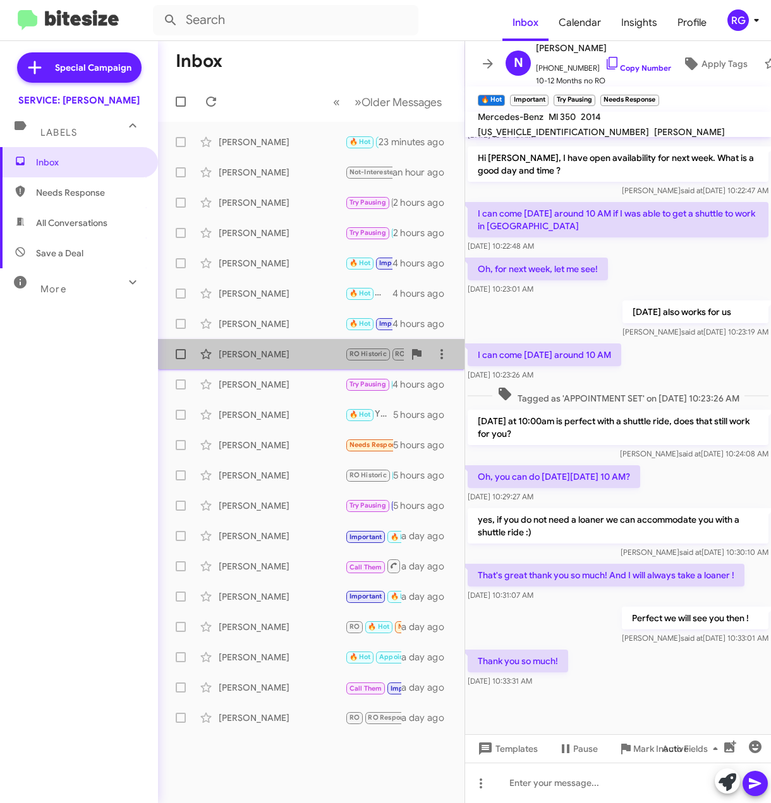
click at [299, 347] on div "Pedro Alvarado RO Historic RO Responded Historic Hola Pedro, que dia y tiempo ?…" at bounding box center [311, 354] width 286 height 25
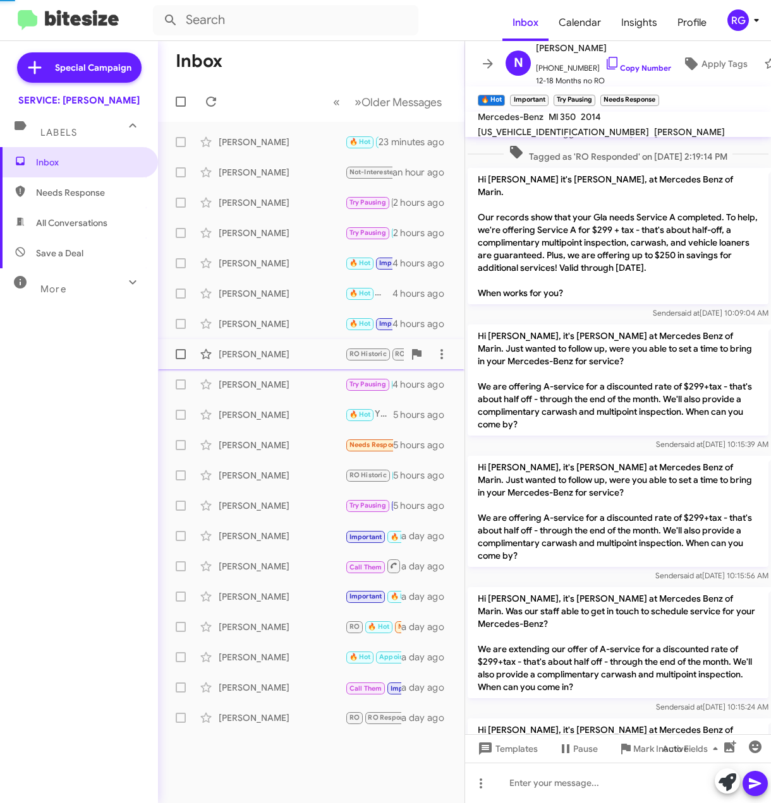
scroll to position [364, 0]
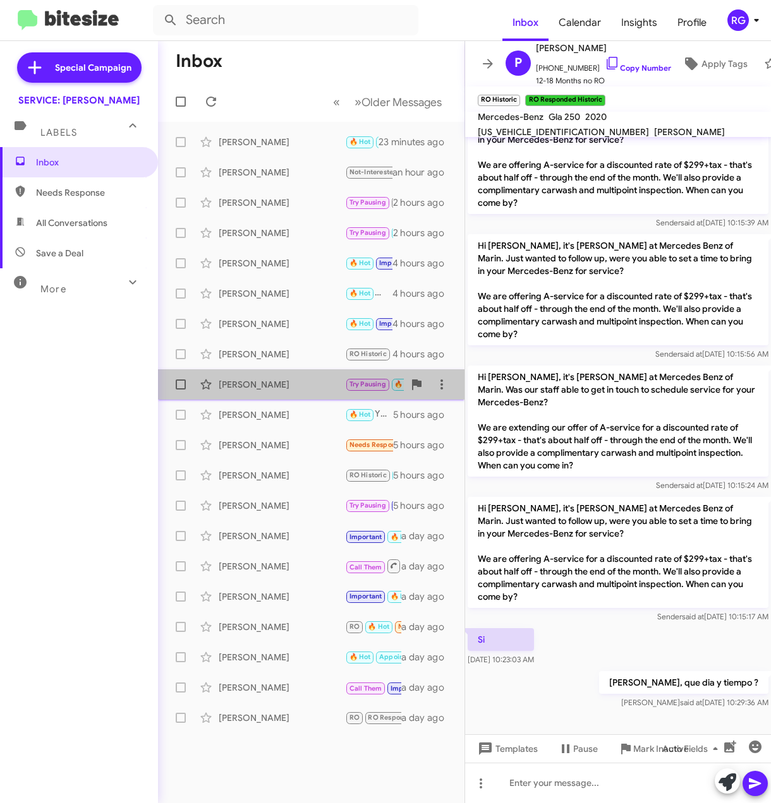
click at [297, 382] on div "[PERSON_NAME]" at bounding box center [282, 384] width 126 height 13
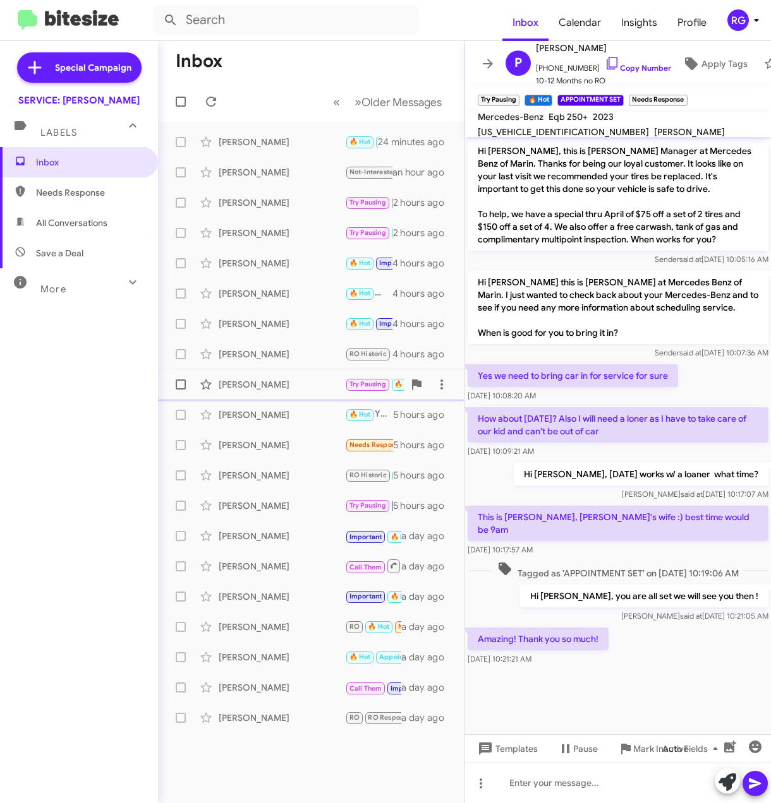
click at [287, 387] on div "[PERSON_NAME]" at bounding box center [282, 384] width 126 height 13
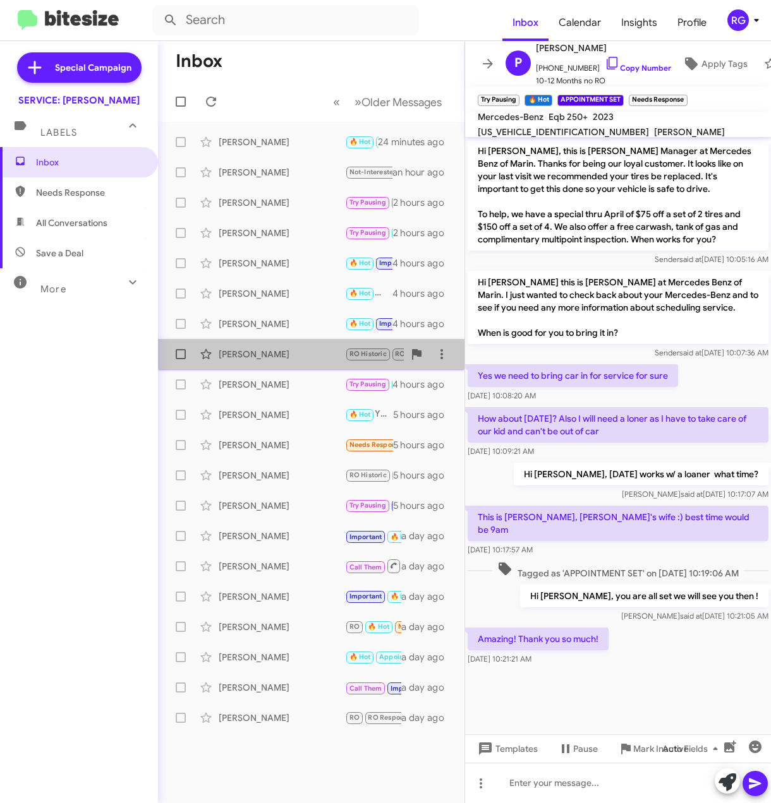
click at [291, 359] on div "[PERSON_NAME]" at bounding box center [282, 354] width 126 height 13
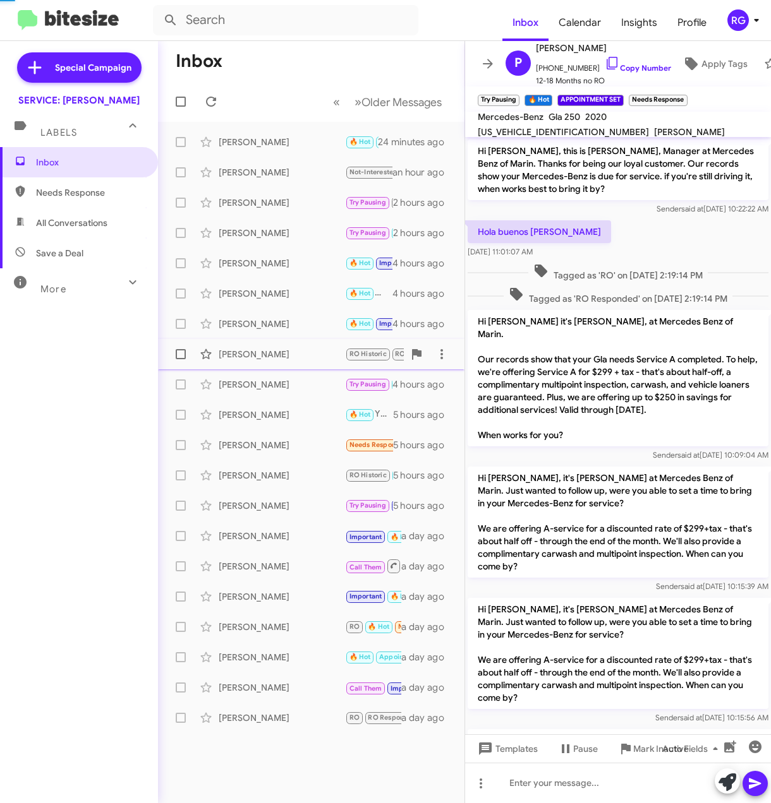
scroll to position [364, 0]
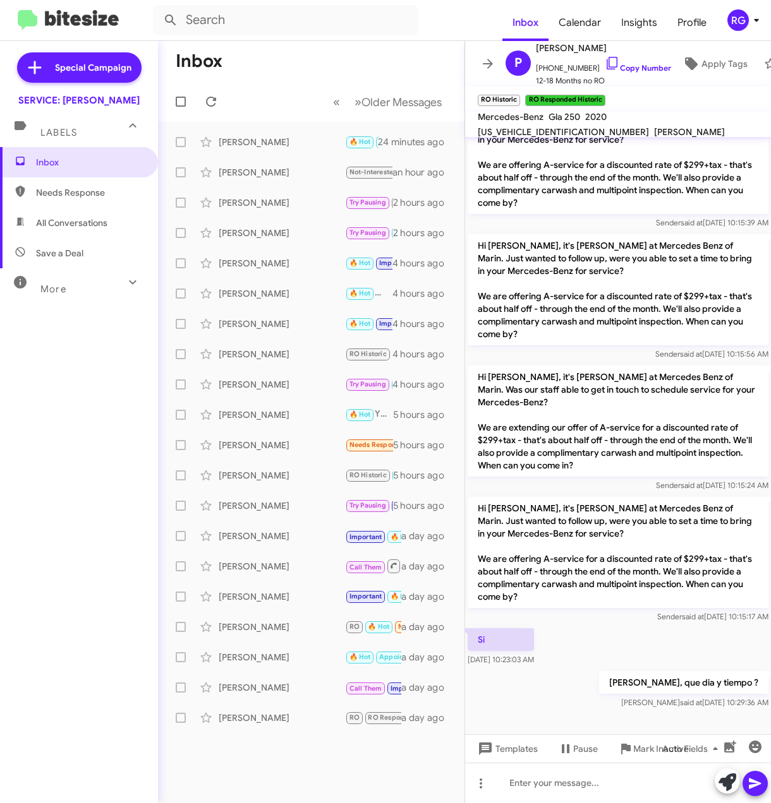
click at [43, 198] on span "Needs Response" at bounding box center [79, 192] width 158 height 30
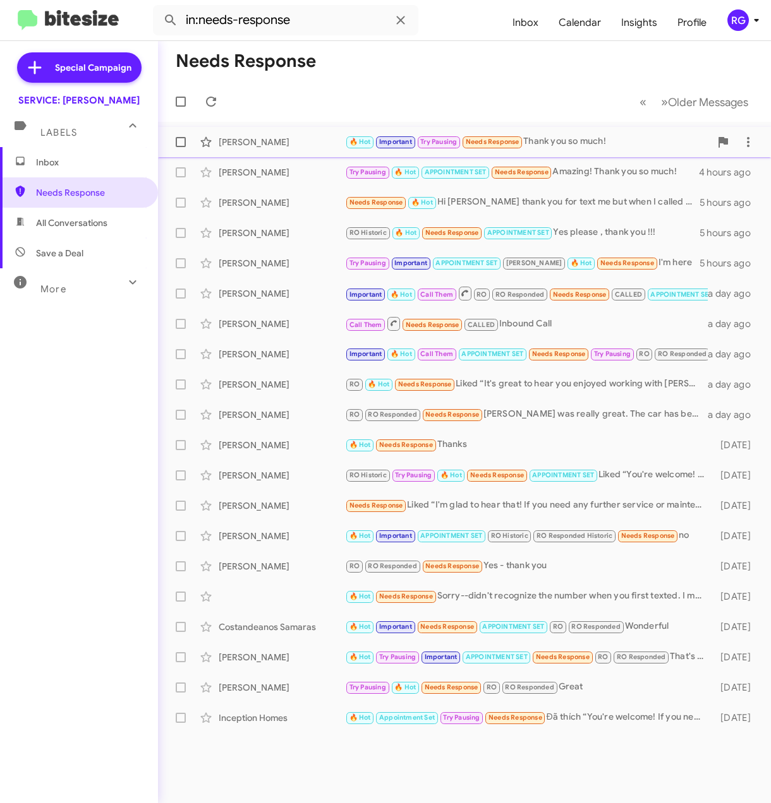
click at [297, 136] on div "[PERSON_NAME]" at bounding box center [282, 142] width 126 height 13
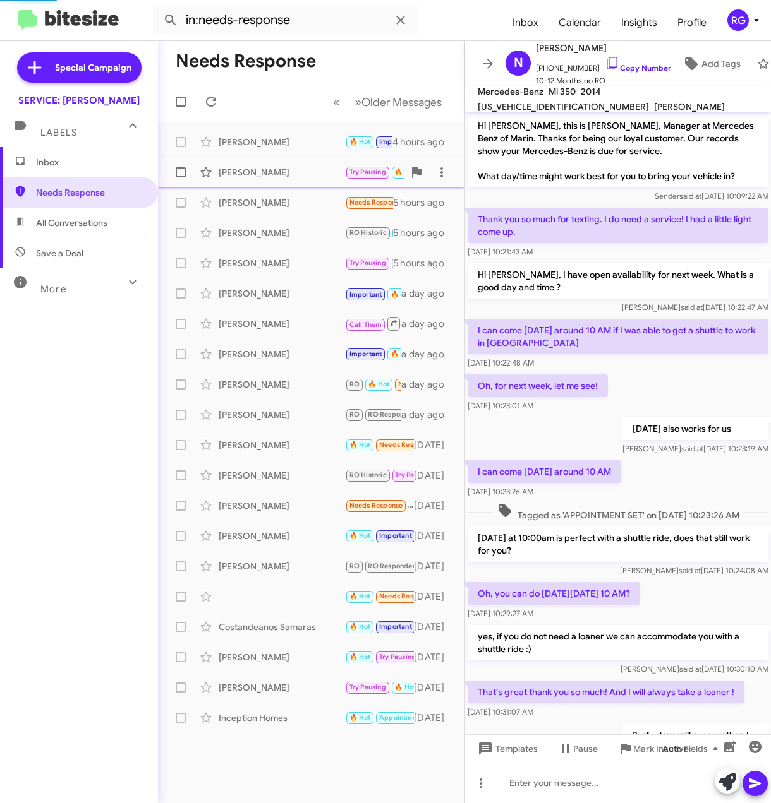
scroll to position [117, 0]
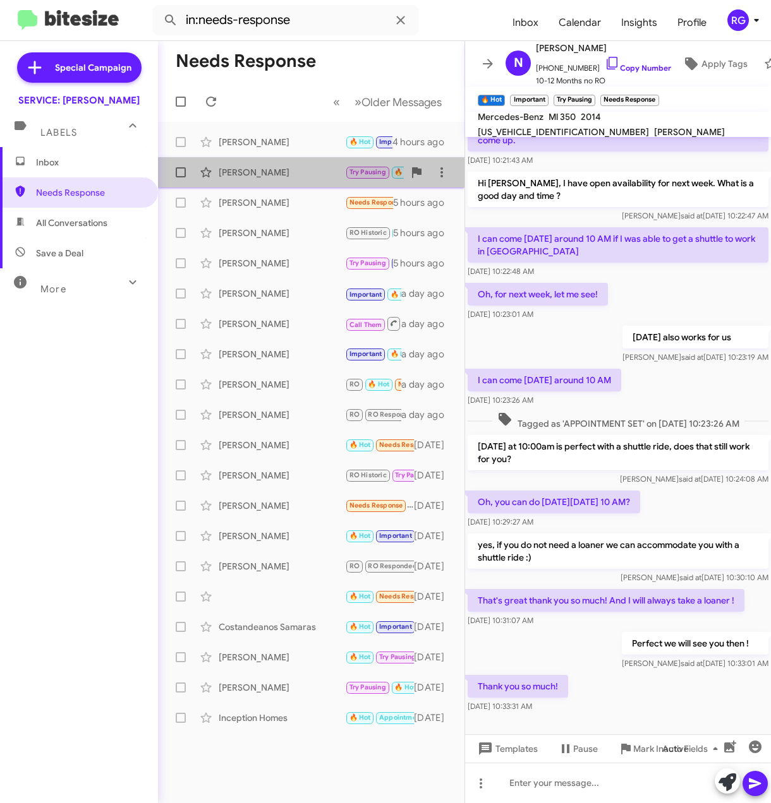
click at [281, 183] on div "Paul Blackwell Try Pausing 🔥 Hot APPOINTMENT SET Needs Response Amazing! Thank …" at bounding box center [311, 172] width 286 height 25
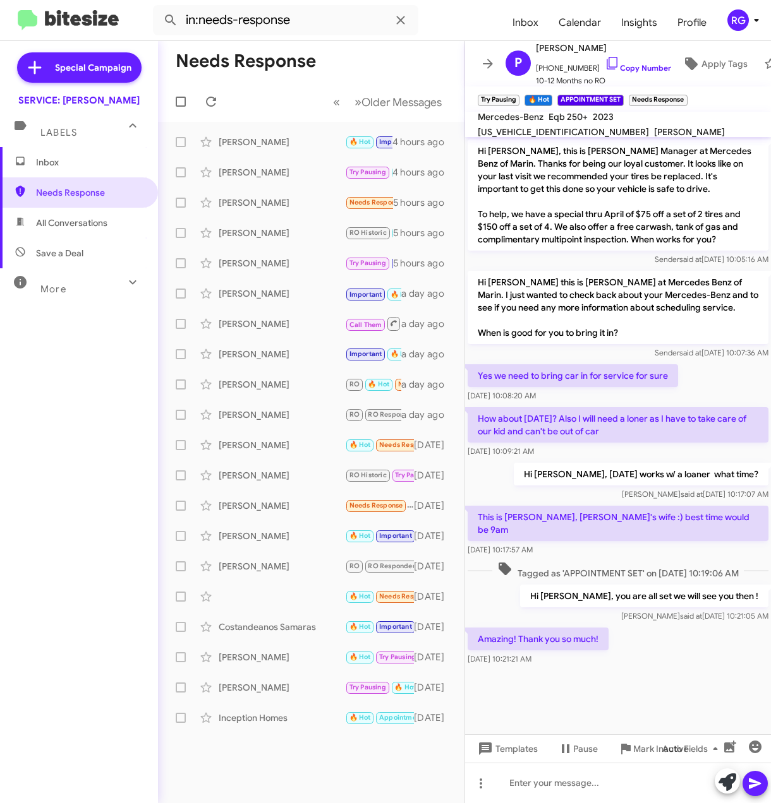
click at [90, 262] on span "Save a Deal" at bounding box center [79, 253] width 158 height 30
type input "in:not-interested"
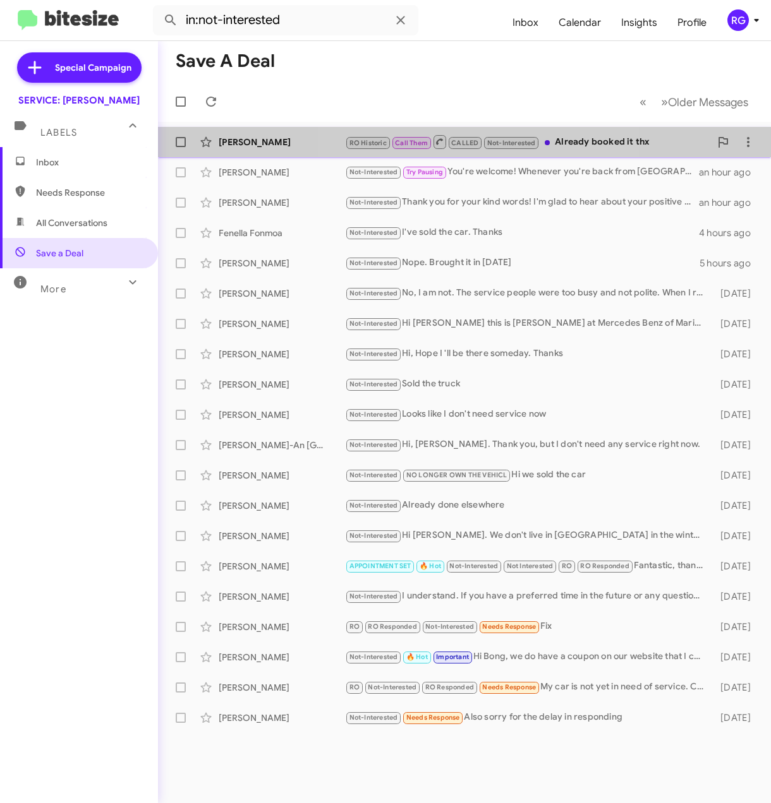
click at [478, 131] on div "Entela Wolberg RO Historic Call Them CALLED Not-Interested Already booked it th…" at bounding box center [464, 141] width 592 height 25
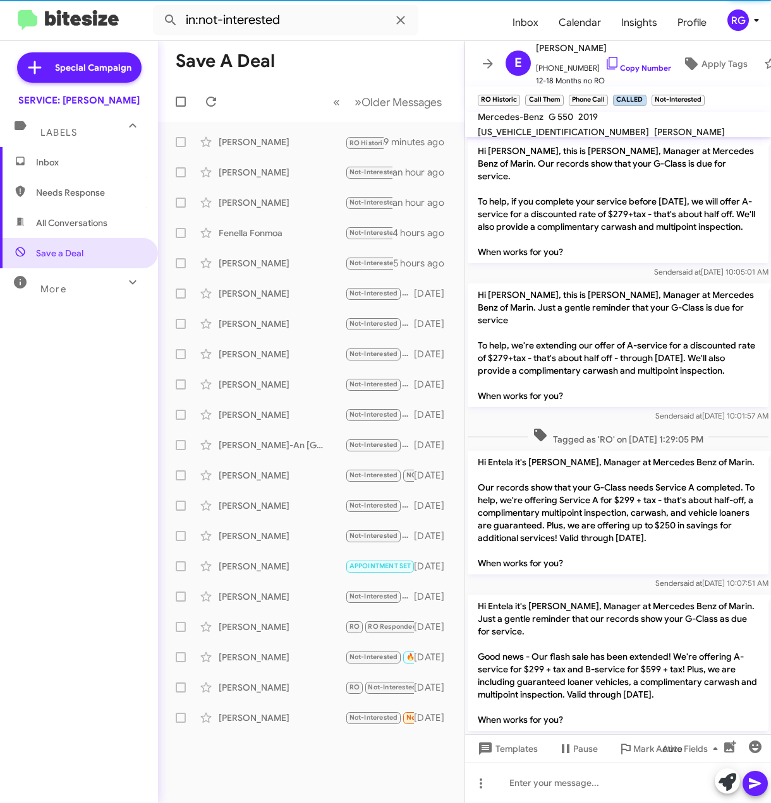
scroll to position [918, 0]
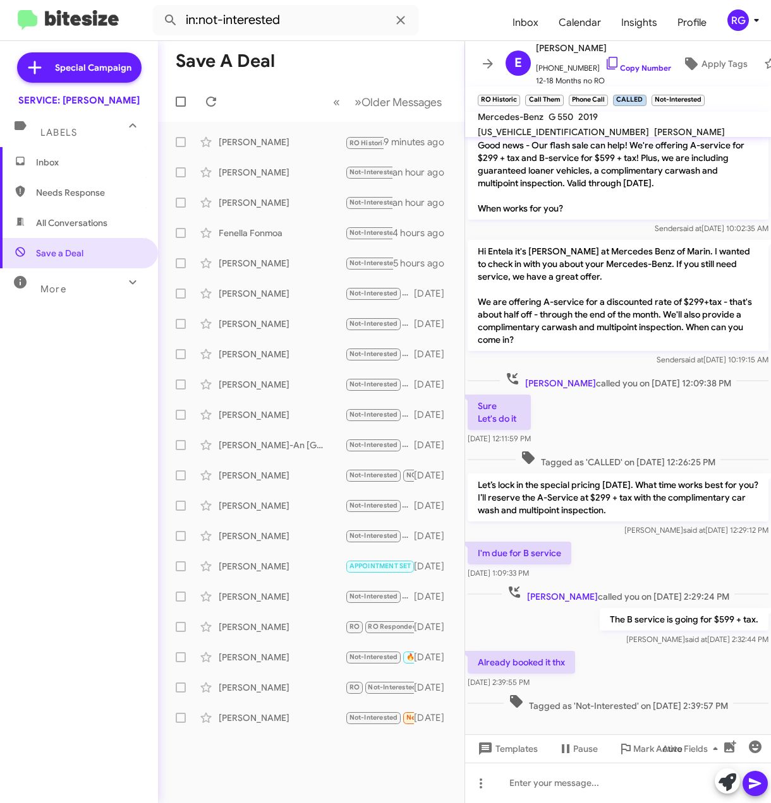
click at [638, 126] on span "WDCYC6BJ4KX315648" at bounding box center [563, 131] width 171 height 11
copy span "WDCYC6BJ4KX315648"
click at [81, 174] on span "Inbox" at bounding box center [79, 162] width 158 height 30
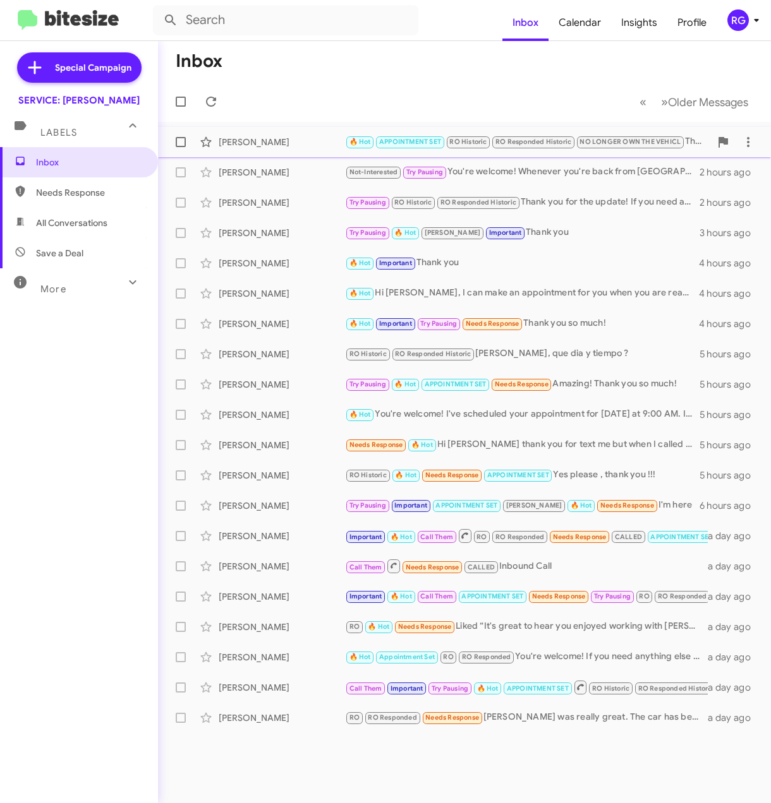
click at [344, 129] on span "[PERSON_NAME] 🔥 Hot APPOINTMENT SET RO Historic RO Responded Historic NO LONGER…" at bounding box center [464, 142] width 613 height 30
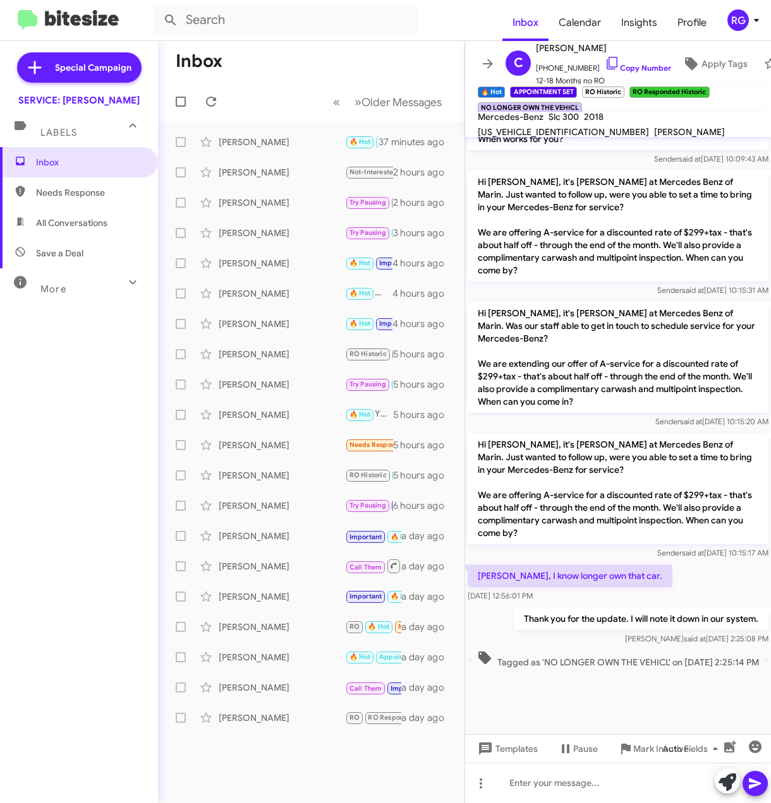
scroll to position [740, 0]
click at [31, 479] on div "Inbox Needs Response All Conversations Save a Deal More Important 🔥 Hot Appoint…" at bounding box center [79, 388] width 158 height 482
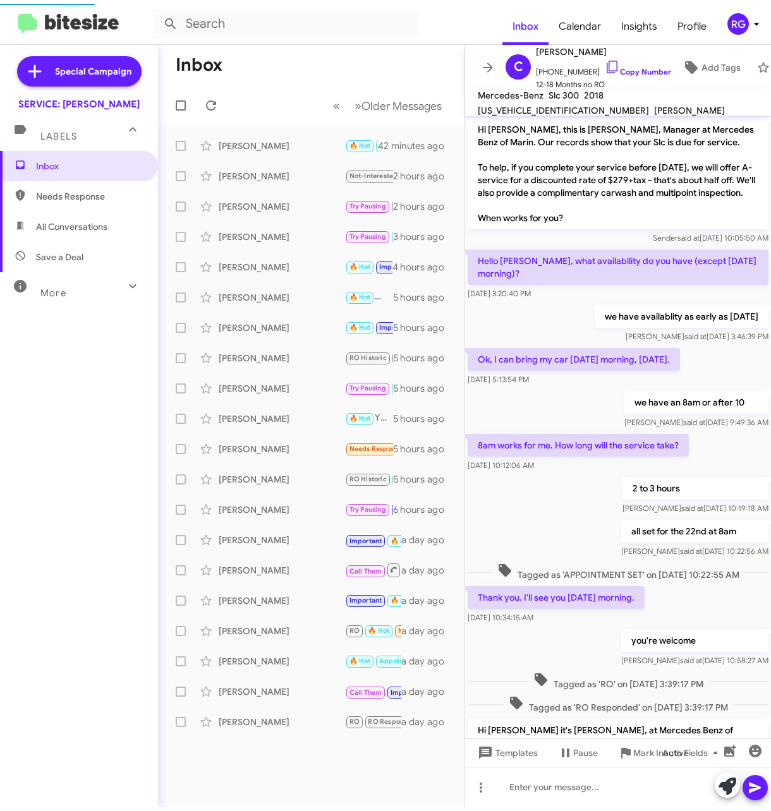
scroll to position [714, 0]
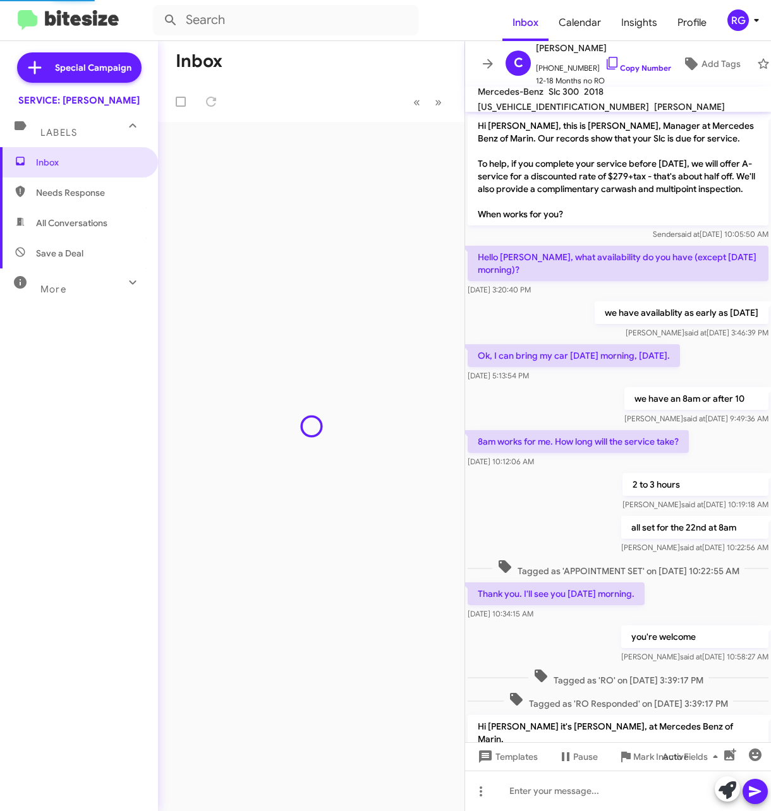
scroll to position [706, 0]
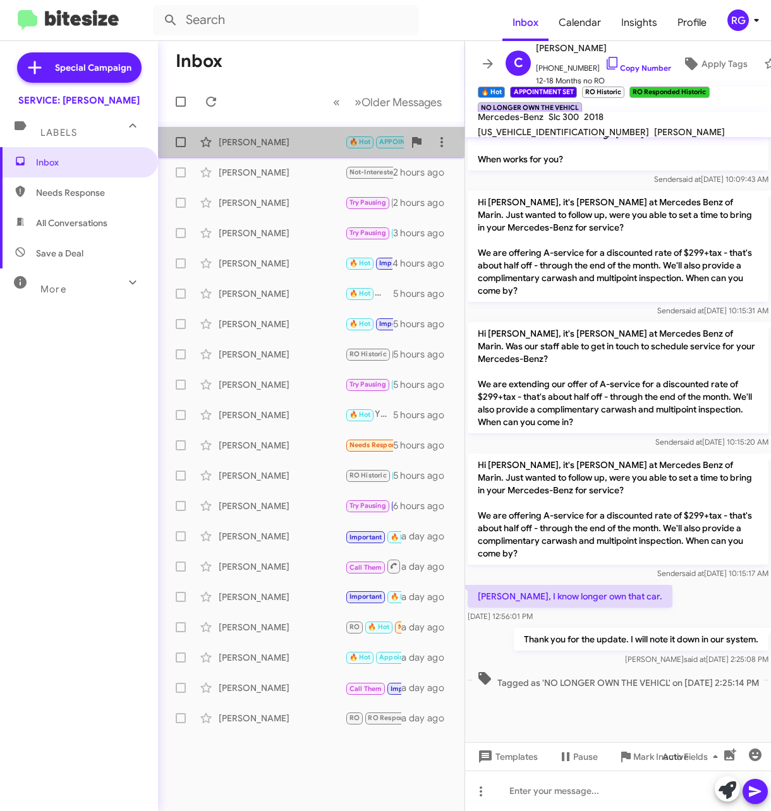
click at [304, 140] on div "[PERSON_NAME]" at bounding box center [282, 142] width 126 height 13
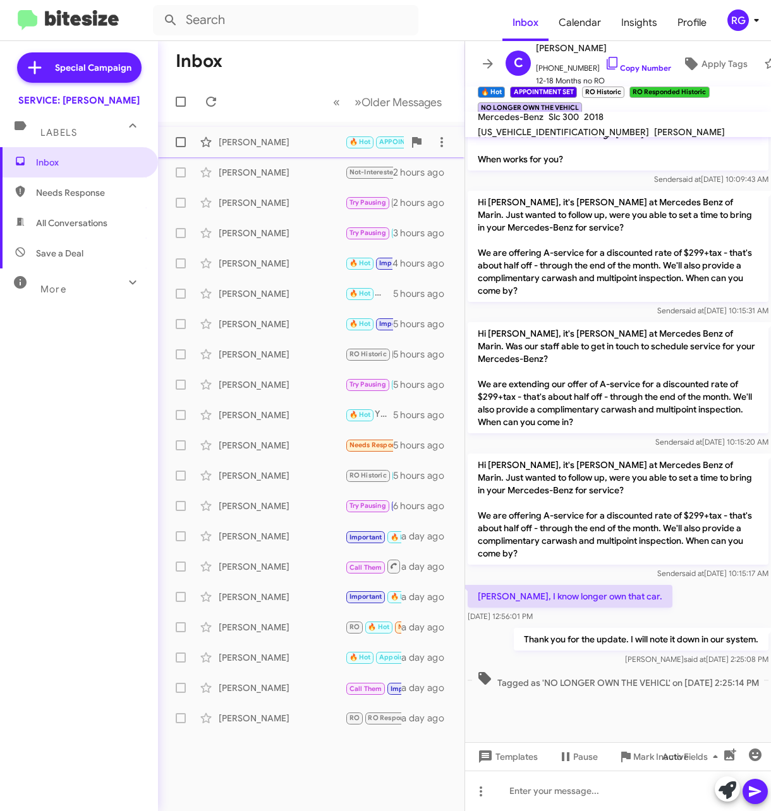
click at [294, 139] on div "[PERSON_NAME]" at bounding box center [282, 142] width 126 height 13
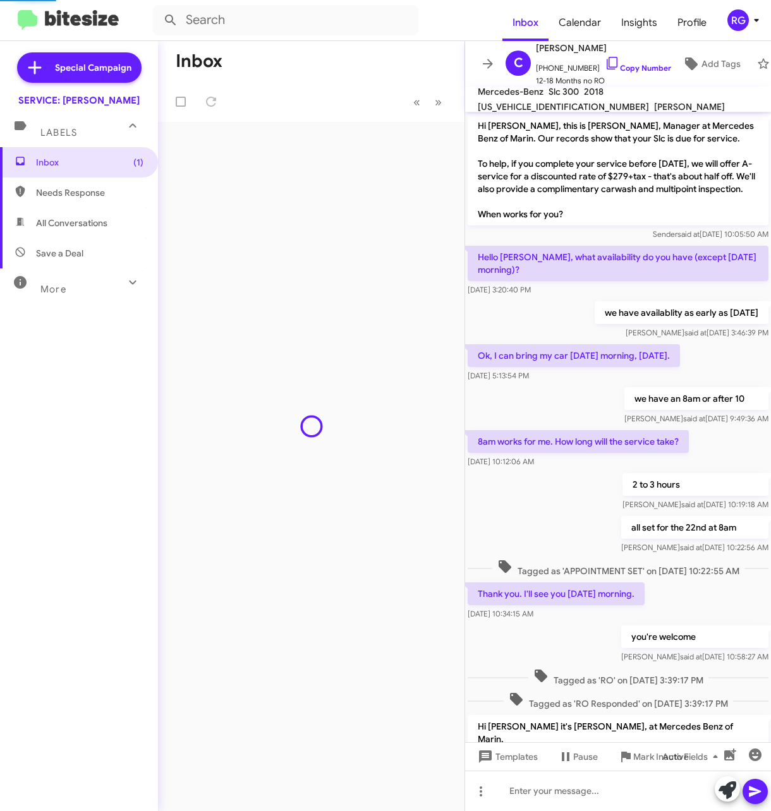
scroll to position [706, 0]
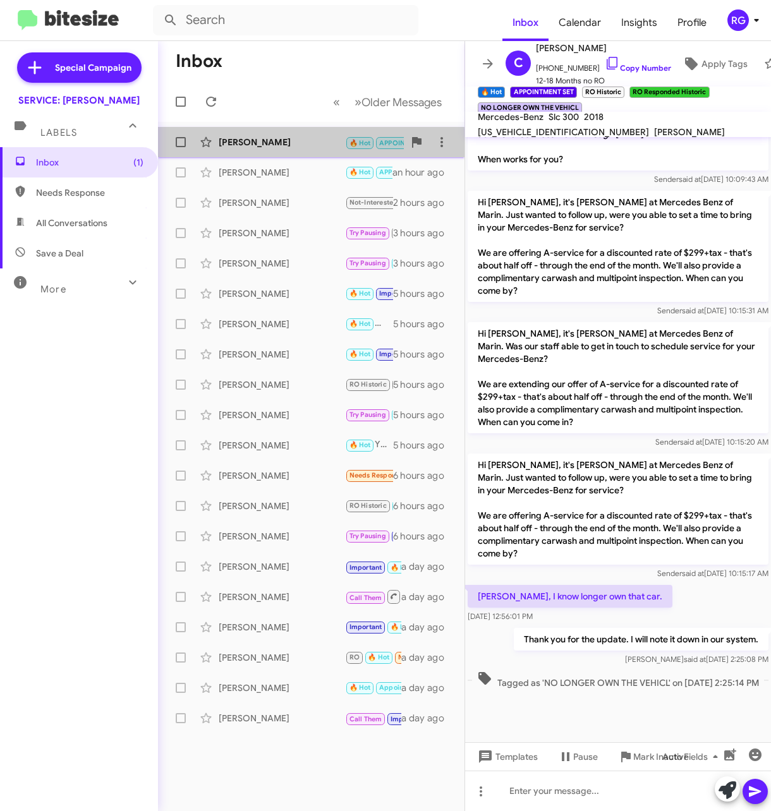
click at [284, 144] on div "[PERSON_NAME]" at bounding box center [282, 142] width 126 height 13
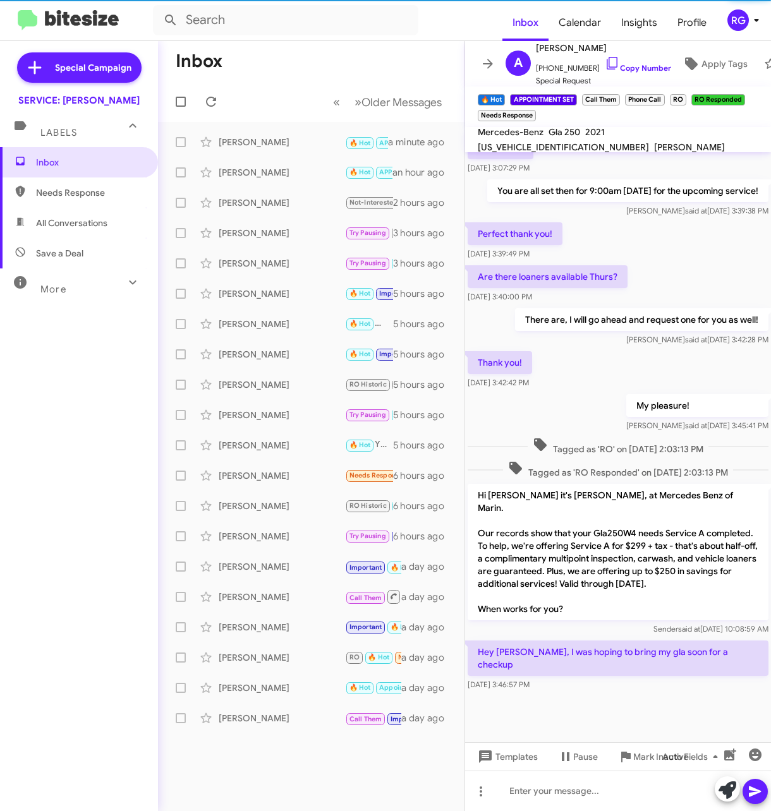
scroll to position [471, 0]
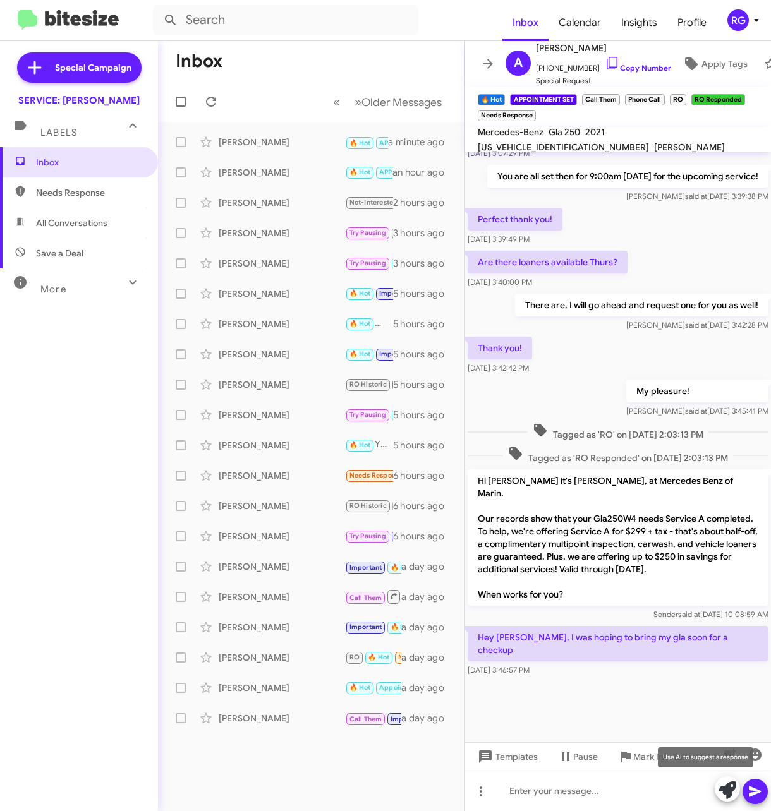
click at [726, 786] on icon at bounding box center [727, 790] width 18 height 18
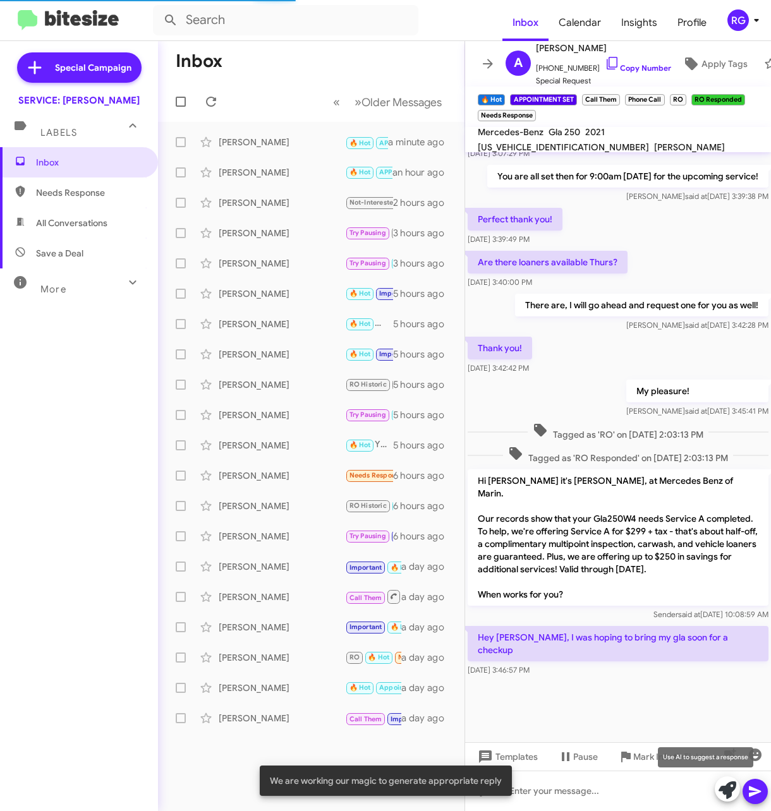
click at [720, 786] on icon at bounding box center [727, 790] width 18 height 18
click at [723, 799] on span at bounding box center [727, 790] width 18 height 28
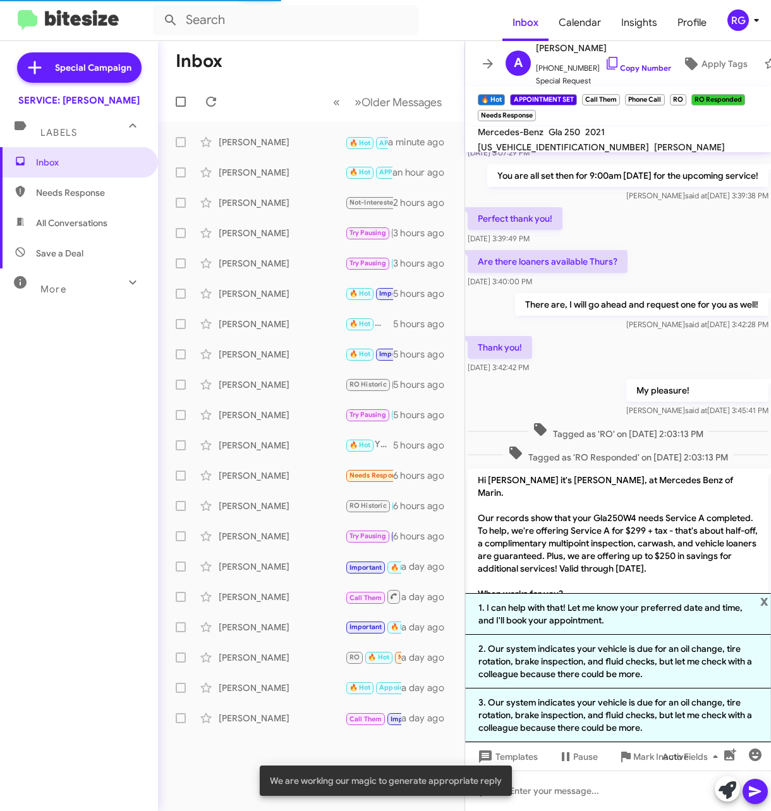
scroll to position [620, 0]
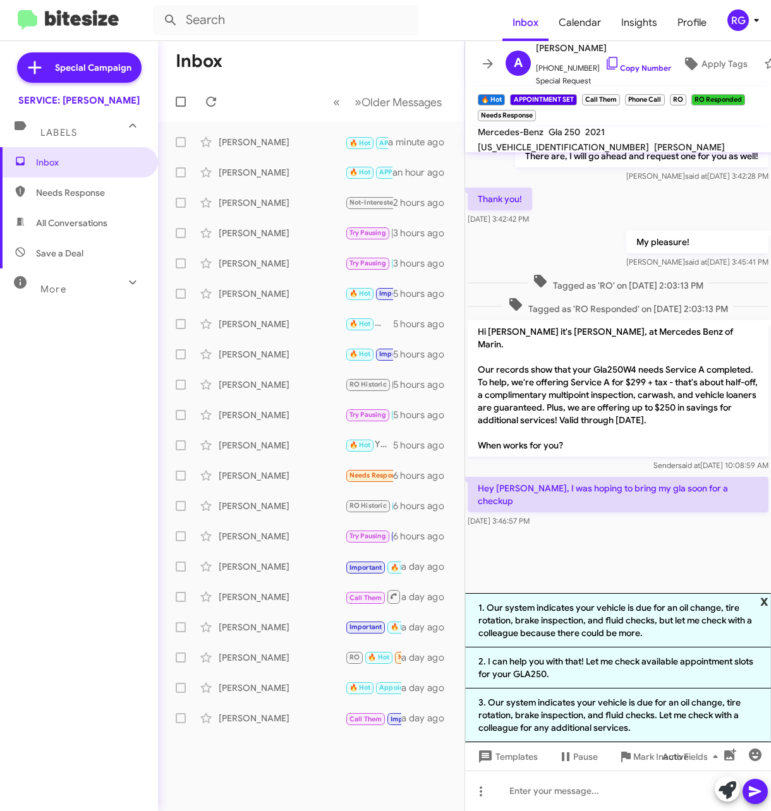
click at [762, 599] on span "x" at bounding box center [764, 600] width 8 height 15
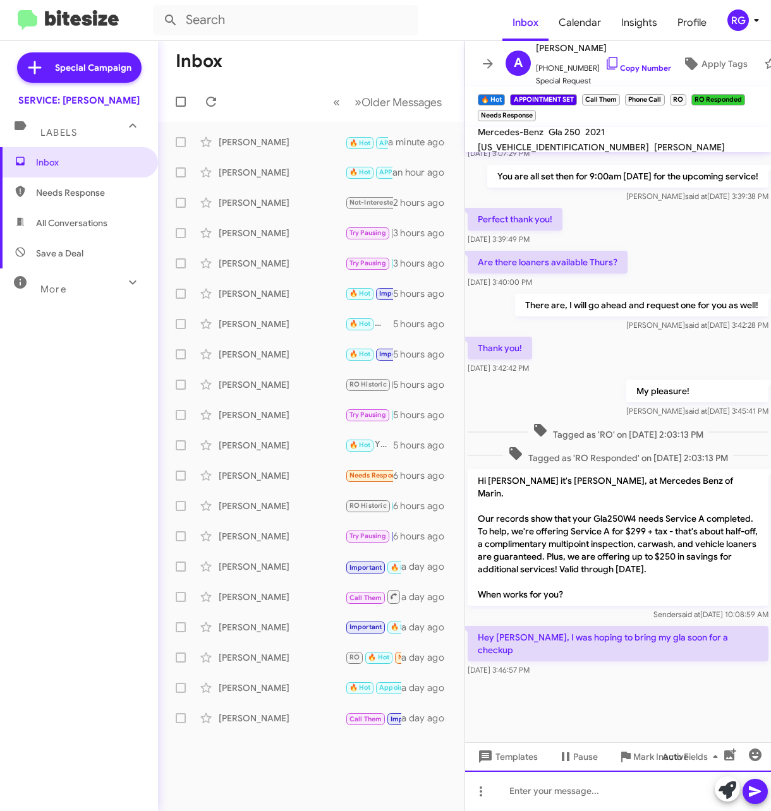
click at [597, 794] on div at bounding box center [618, 791] width 306 height 40
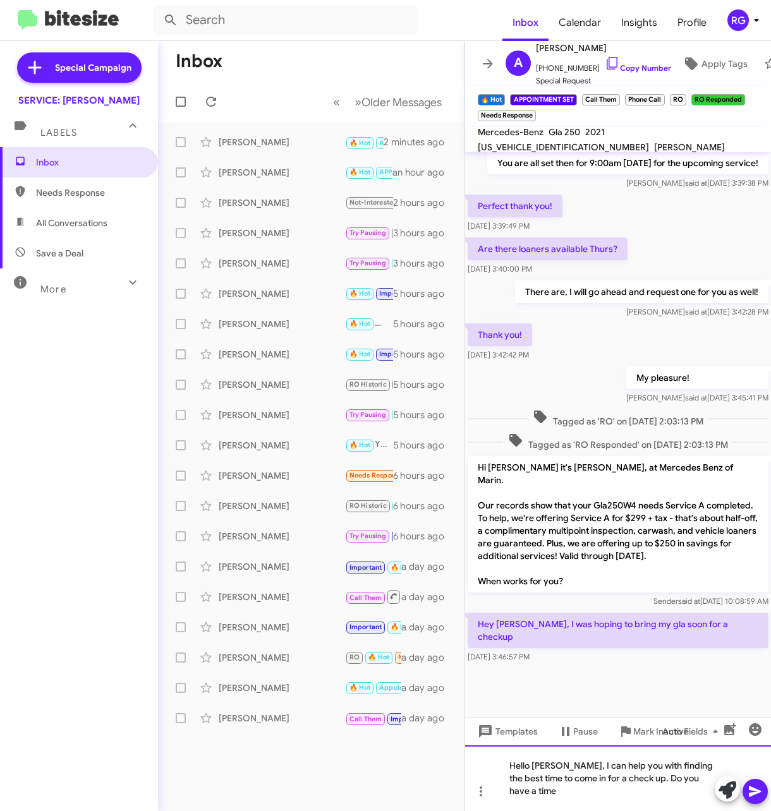
scroll to position [496, 0]
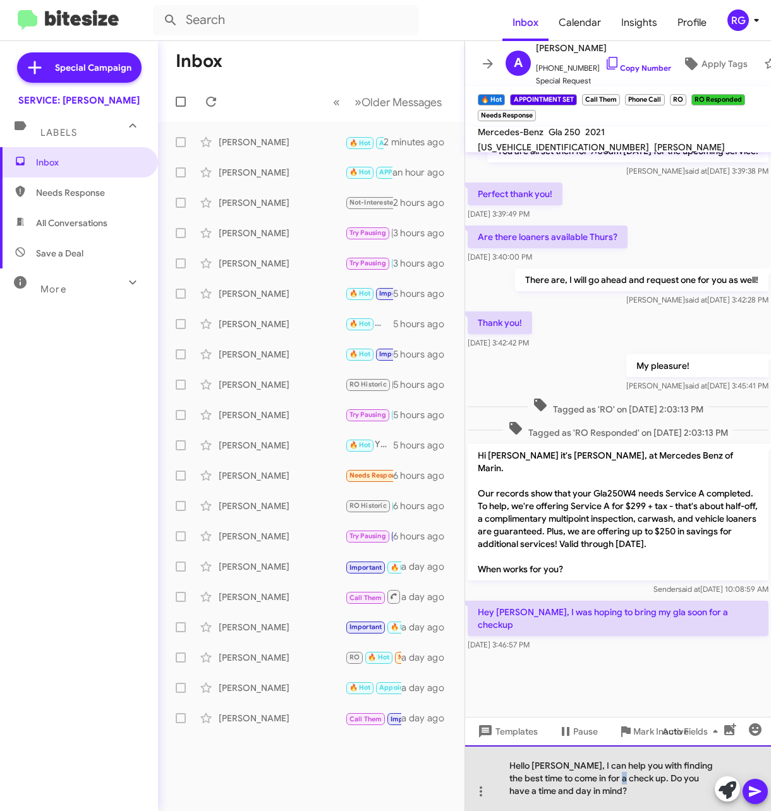
click at [623, 773] on div "Hello Albert, I can help you with finding the best time to come in for a check …" at bounding box center [618, 778] width 306 height 66
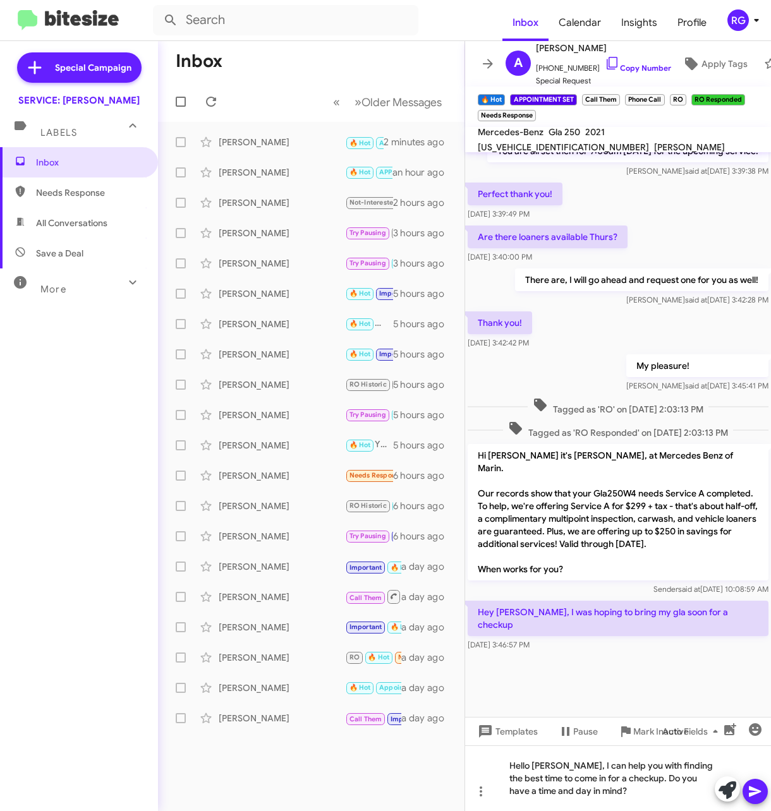
click at [761, 788] on icon at bounding box center [754, 791] width 15 height 15
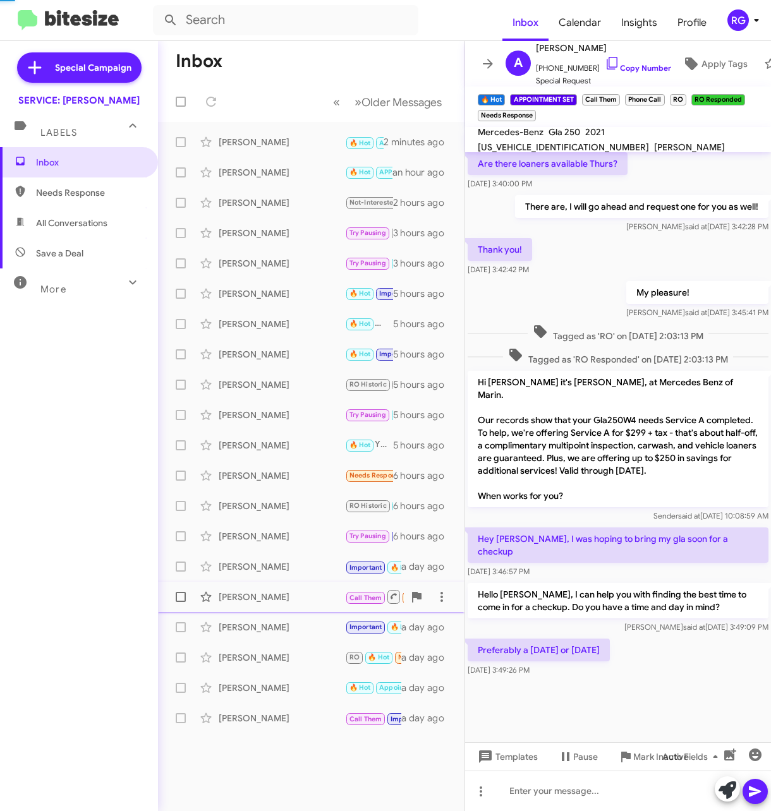
scroll to position [471, 0]
drag, startPoint x: 101, startPoint y: 417, endPoint x: 110, endPoint y: 414, distance: 9.2
click at [102, 417] on div "Inbox (1) Needs Response All Conversations Save a Deal More Important 🔥 Hot App…" at bounding box center [79, 390] width 158 height 486
click at [316, 129] on div "Albert Sunwoo 🔥 Hot APPOINTMENT SET Call Them RO RO Responded Needs Response Pr…" at bounding box center [311, 141] width 286 height 25
click at [721, 792] on icon at bounding box center [727, 790] width 18 height 18
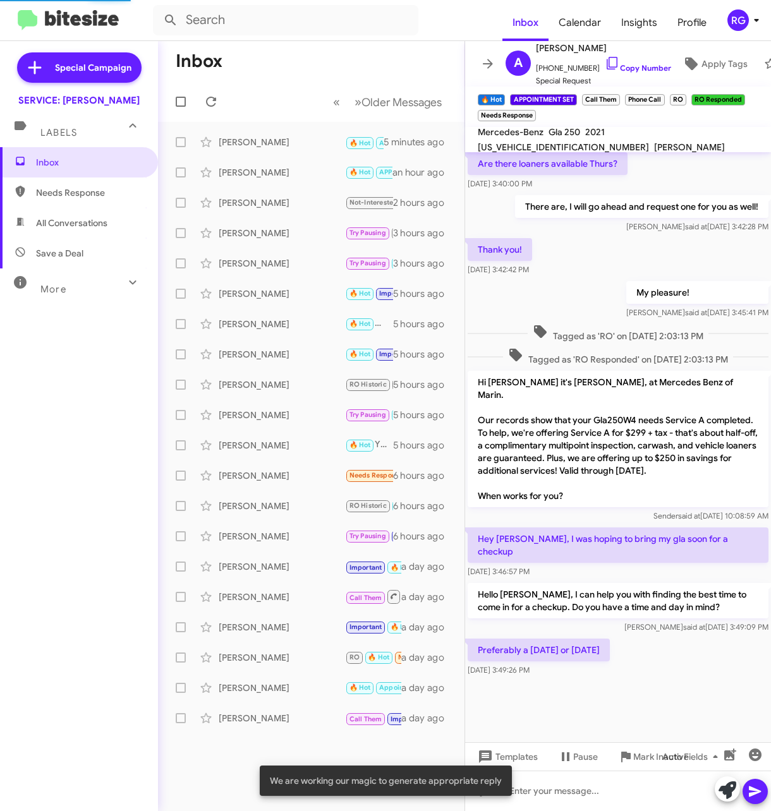
scroll to position [595, 0]
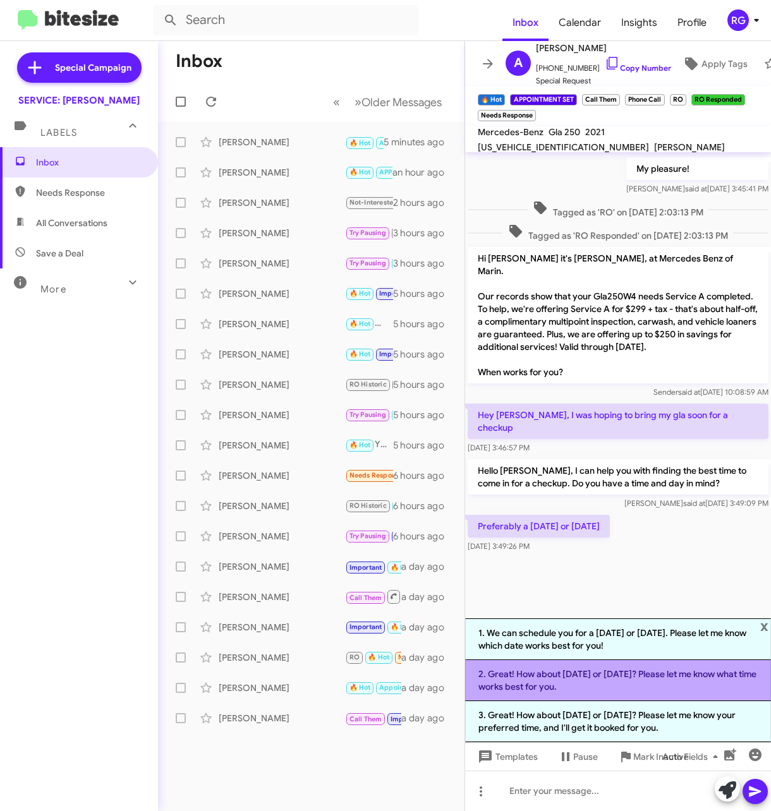
click at [587, 691] on li "2. Great! How about this Friday or Saturday? Please let me know what time works…" at bounding box center [618, 680] width 306 height 41
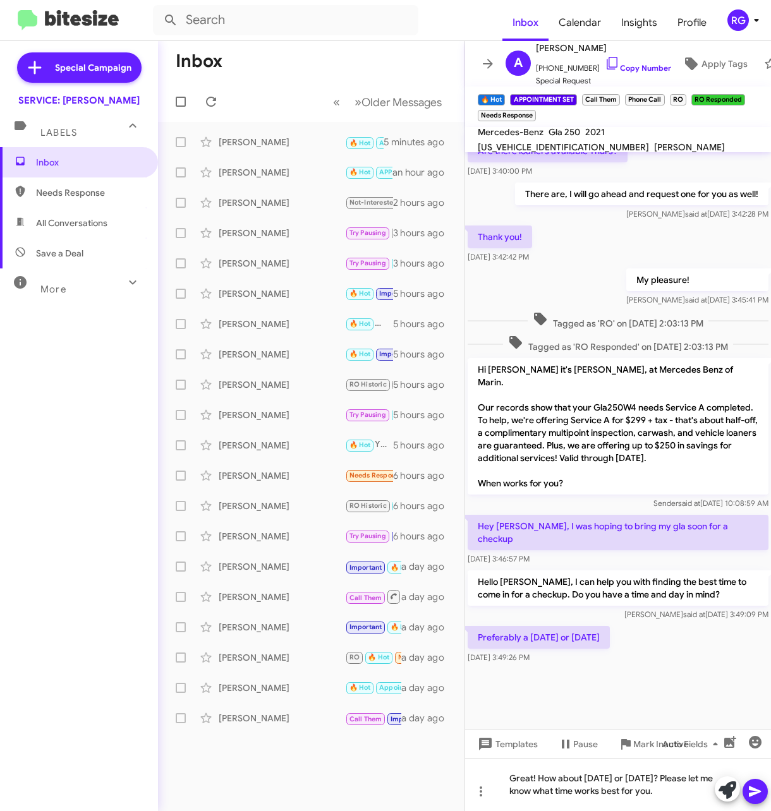
click at [758, 798] on icon at bounding box center [754, 791] width 15 height 15
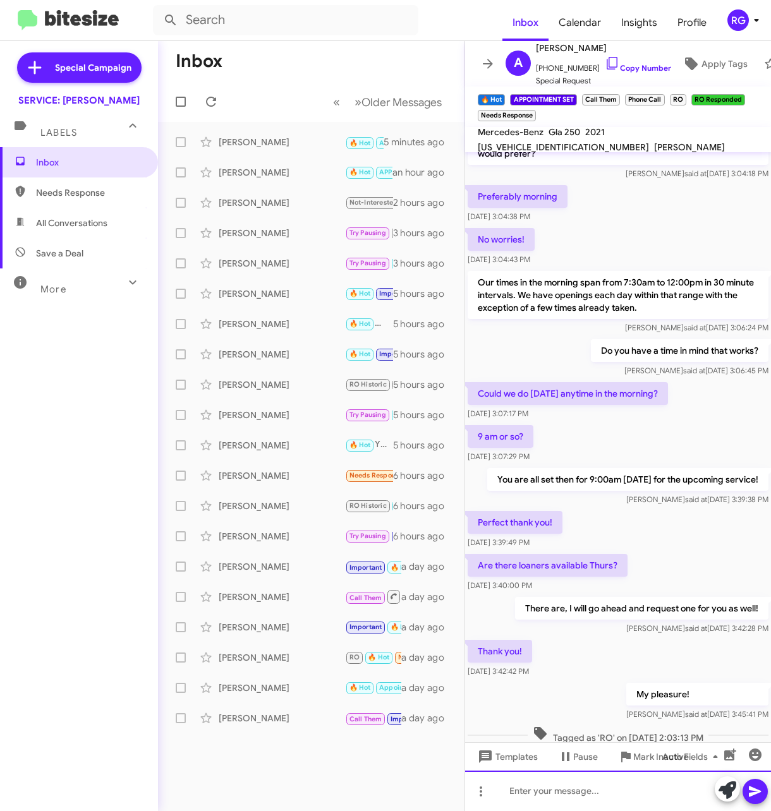
scroll to position [1501, 0]
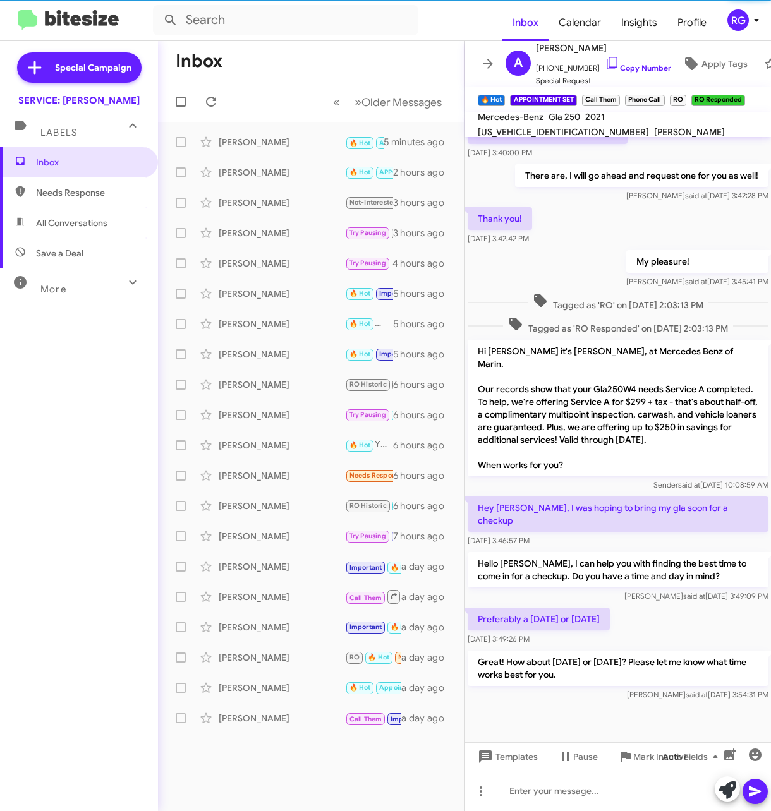
scroll to position [468, 0]
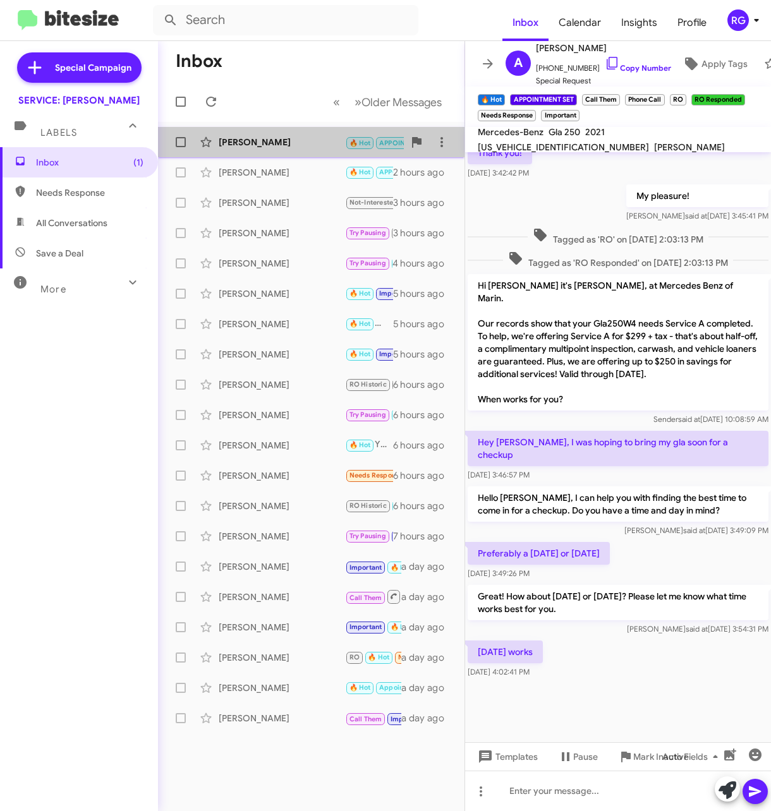
drag, startPoint x: 284, startPoint y: 136, endPoint x: 291, endPoint y: 136, distance: 7.6
click at [286, 136] on div "[PERSON_NAME]" at bounding box center [282, 142] width 126 height 13
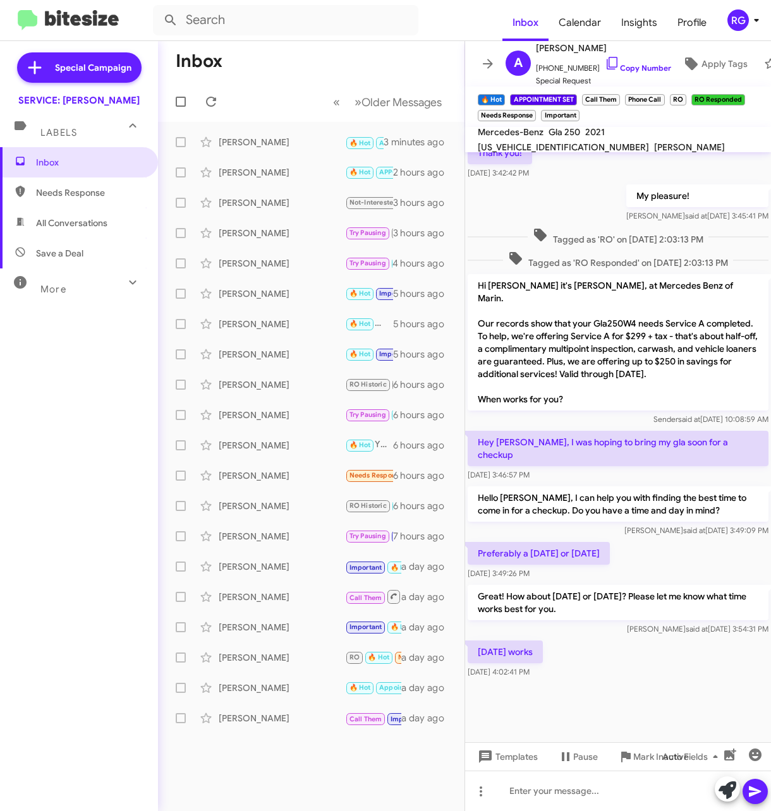
scroll to position [471, 0]
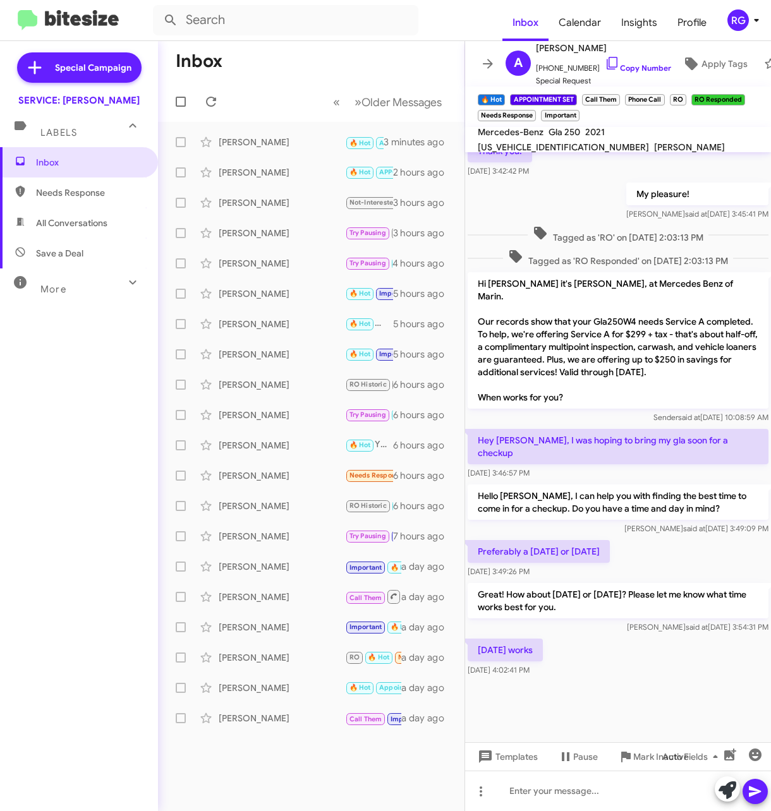
click at [649, 141] on span "[US_VEHICLE_IDENTIFICATION_NUMBER]" at bounding box center [563, 146] width 171 height 11
copy span "[US_VEHICLE_IDENTIFICATION_NUMBER]"
click at [733, 791] on icon at bounding box center [727, 790] width 18 height 18
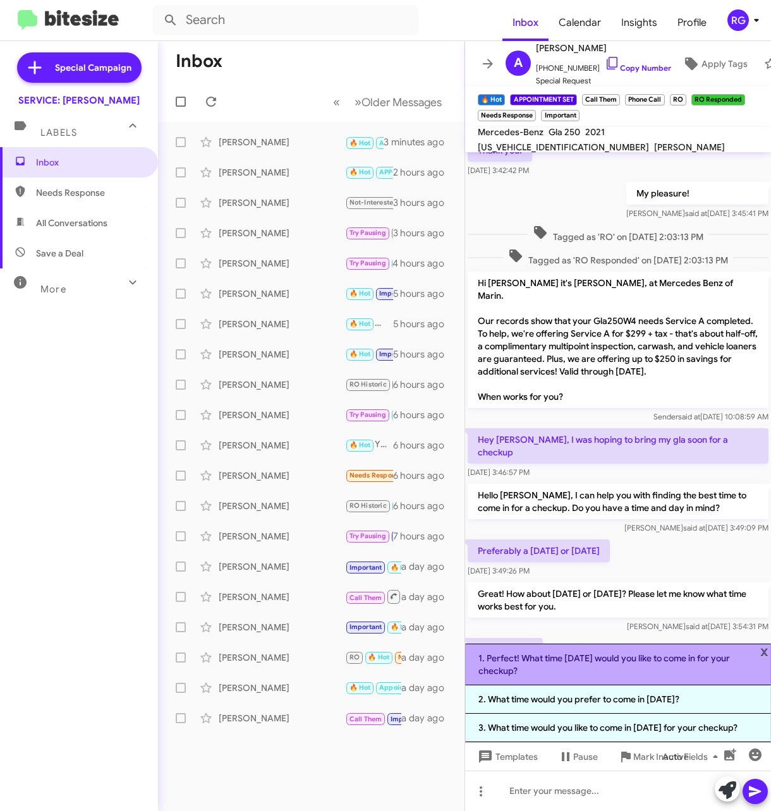
click at [664, 663] on li "1. Perfect! What time [DATE] would you like to come in for your checkup?" at bounding box center [618, 665] width 306 height 42
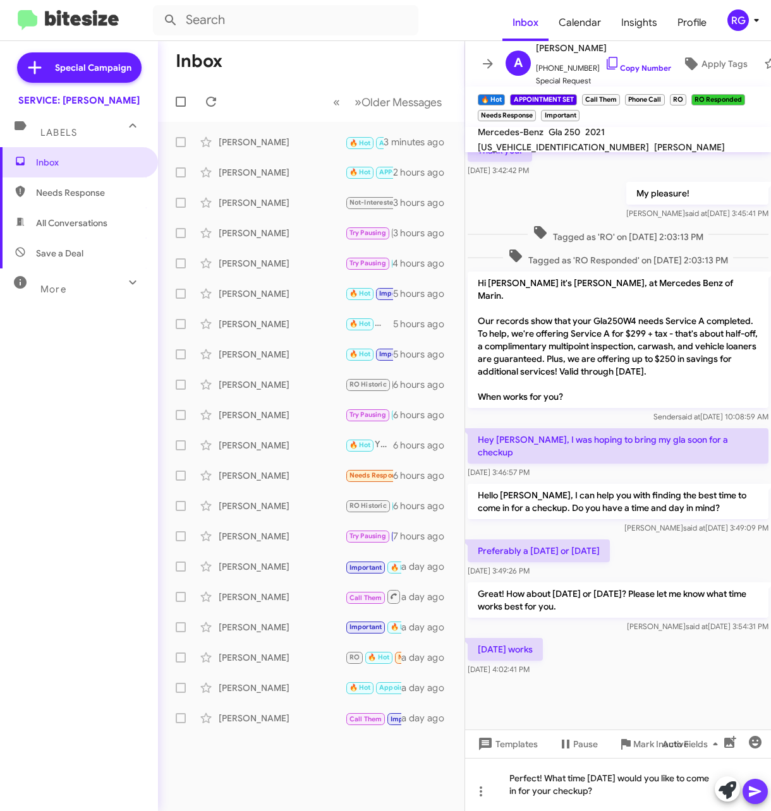
click at [761, 784] on icon at bounding box center [754, 791] width 15 height 15
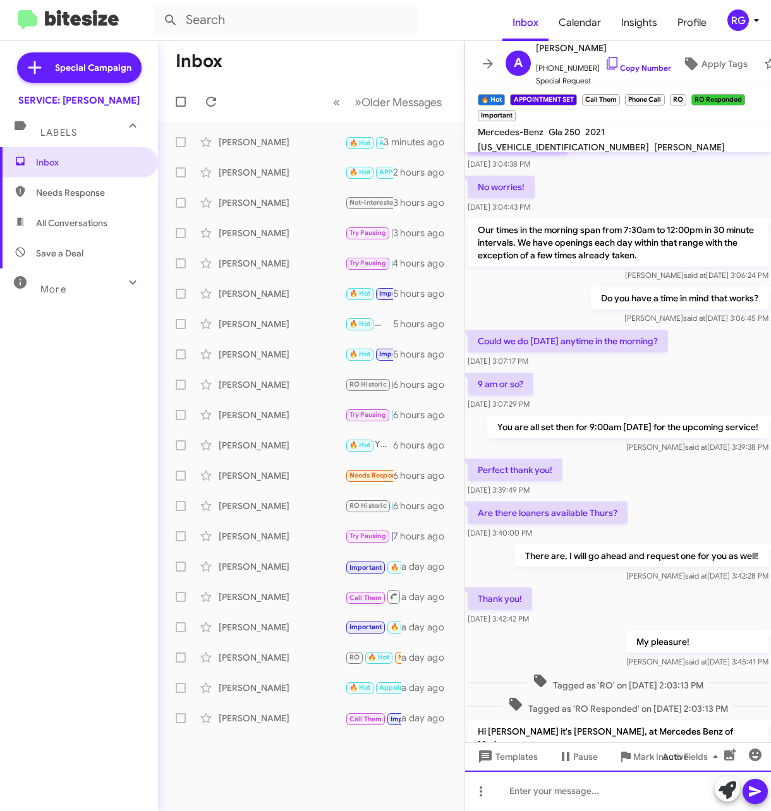
scroll to position [1464, 0]
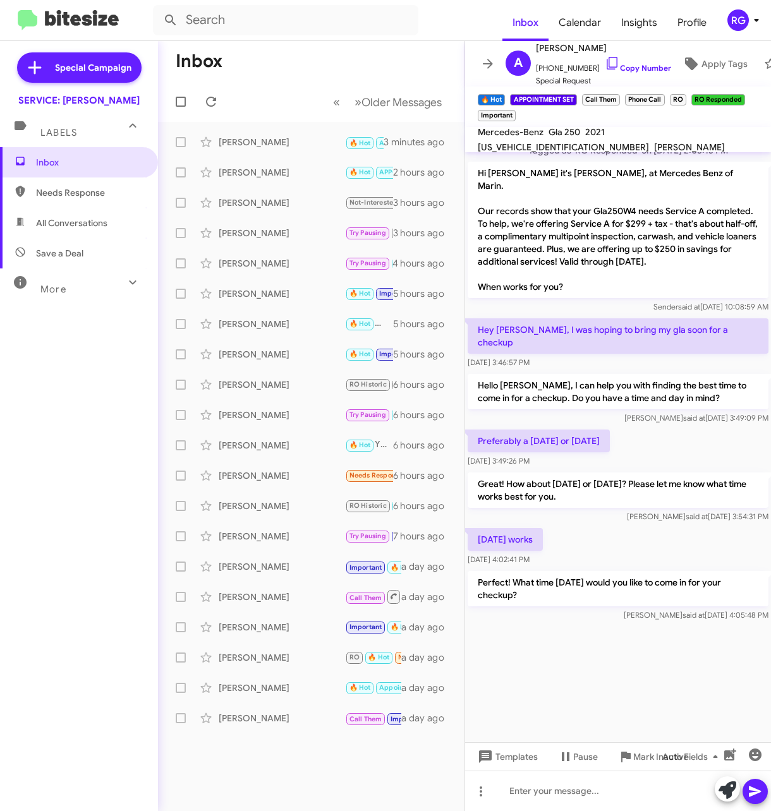
click at [649, 141] on span "[US_VEHICLE_IDENTIFICATION_NUMBER]" at bounding box center [563, 146] width 171 height 11
copy span "[US_VEHICLE_IDENTIFICATION_NUMBER]"
drag, startPoint x: 617, startPoint y: 211, endPoint x: 715, endPoint y: 208, distance: 98.0
click at [715, 208] on p "Hi [PERSON_NAME] it's [PERSON_NAME], at Mercedes Benz of Marin. Our records sho…" at bounding box center [617, 230] width 301 height 136
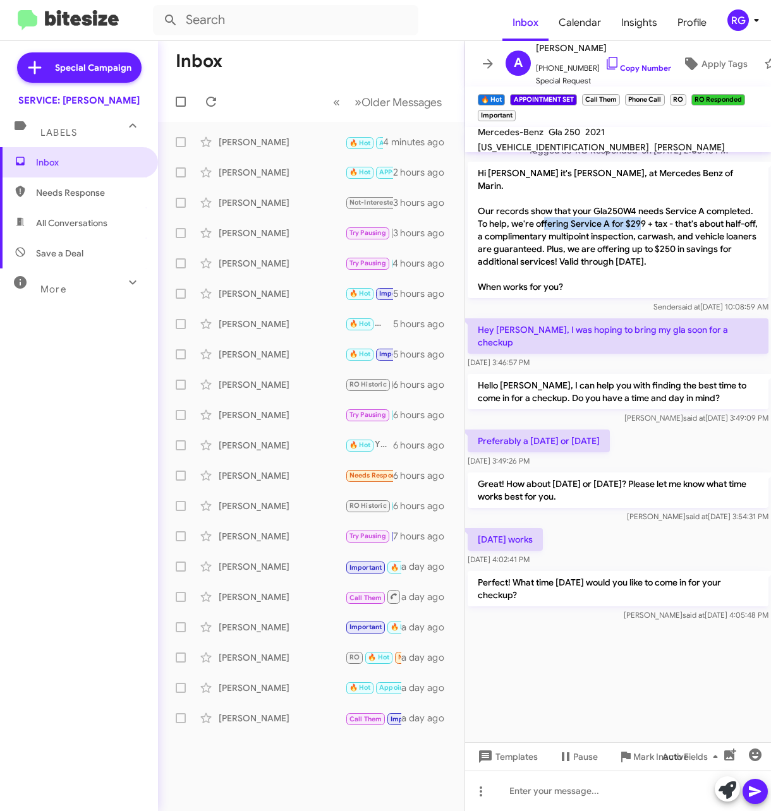
copy p "Service A for $299 + tax"
click at [649, 141] on span "[US_VEHICLE_IDENTIFICATION_NUMBER]" at bounding box center [563, 146] width 171 height 11
click at [657, 126] on mat-toolbar "🔥 Hot × APPOINTMENT SET × Call Them × Phone Call × RO × RO Responded × Importan…" at bounding box center [618, 107] width 306 height 40
click at [656, 126] on mat-toolbar "🔥 Hot × APPOINTMENT SET × Call Them × Phone Call × RO × RO Responded × Importan…" at bounding box center [618, 107] width 306 height 40
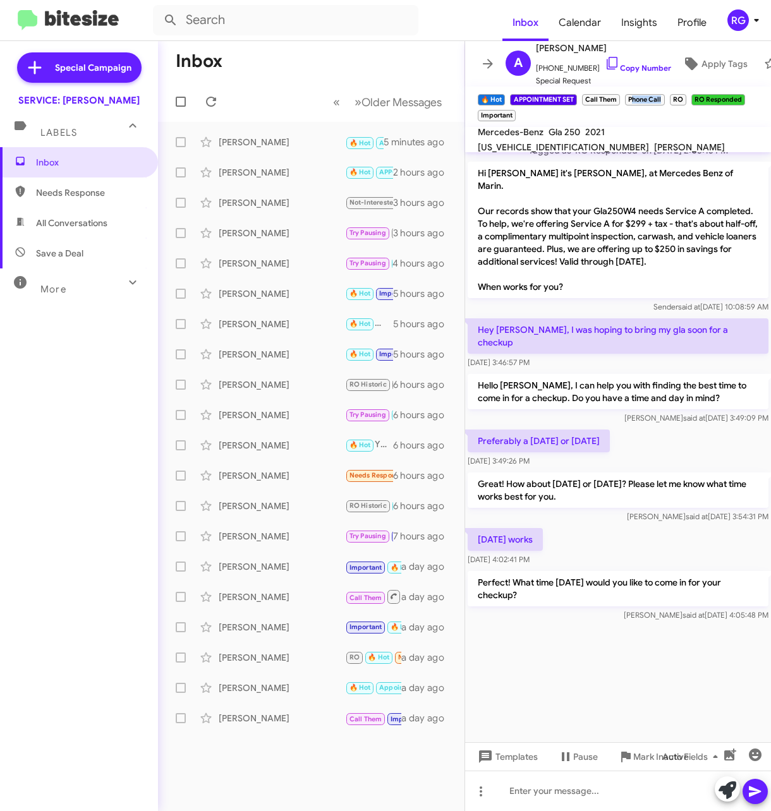
click at [656, 126] on mat-toolbar "🔥 Hot × APPOINTMENT SET × Call Them × Phone Call × RO × RO Responded × Importan…" at bounding box center [618, 107] width 306 height 40
click at [649, 141] on span "[US_VEHICLE_IDENTIFICATION_NUMBER]" at bounding box center [563, 146] width 171 height 11
copy span "[US_VEHICLE_IDENTIFICATION_NUMBER]"
